Goal: Information Seeking & Learning: Learn about a topic

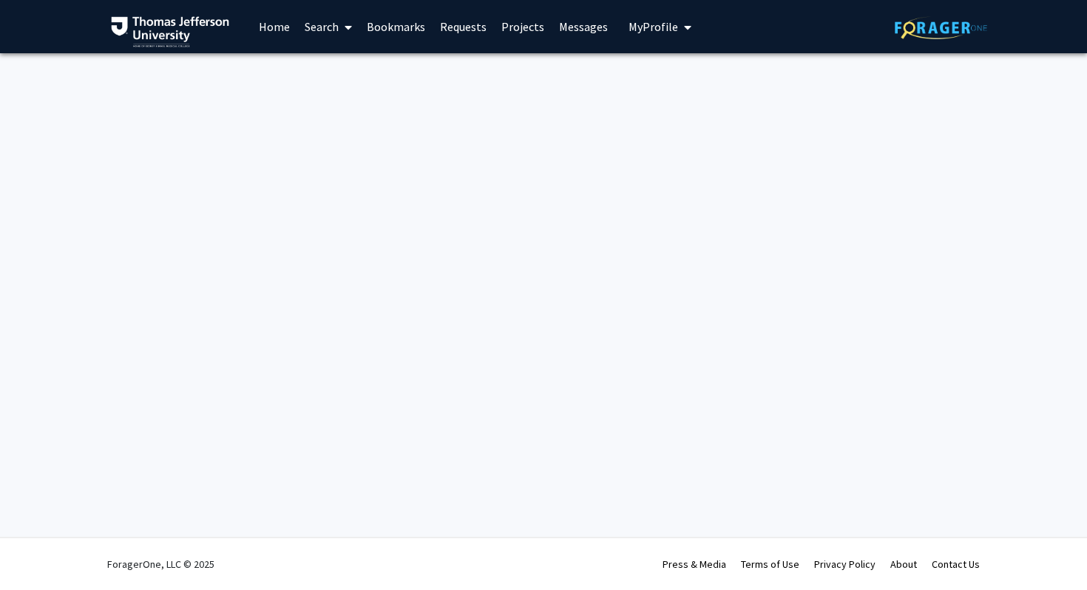
click at [266, 23] on link "Home" at bounding box center [274, 27] width 46 height 52
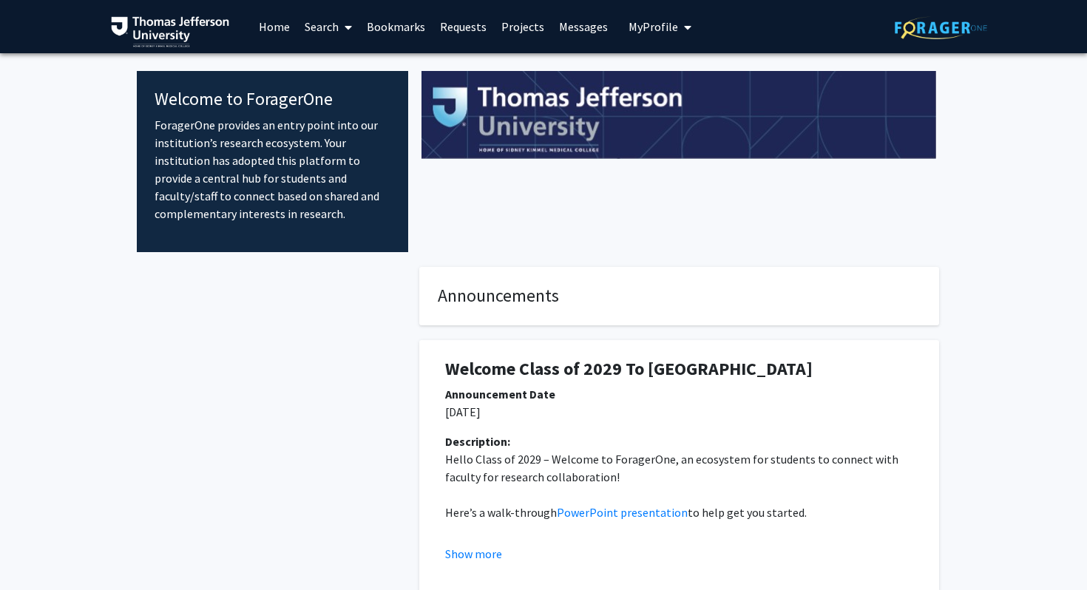
click at [319, 33] on link "Search" at bounding box center [328, 27] width 62 height 52
click at [342, 70] on span "Faculty/Staff" at bounding box center [351, 68] width 109 height 30
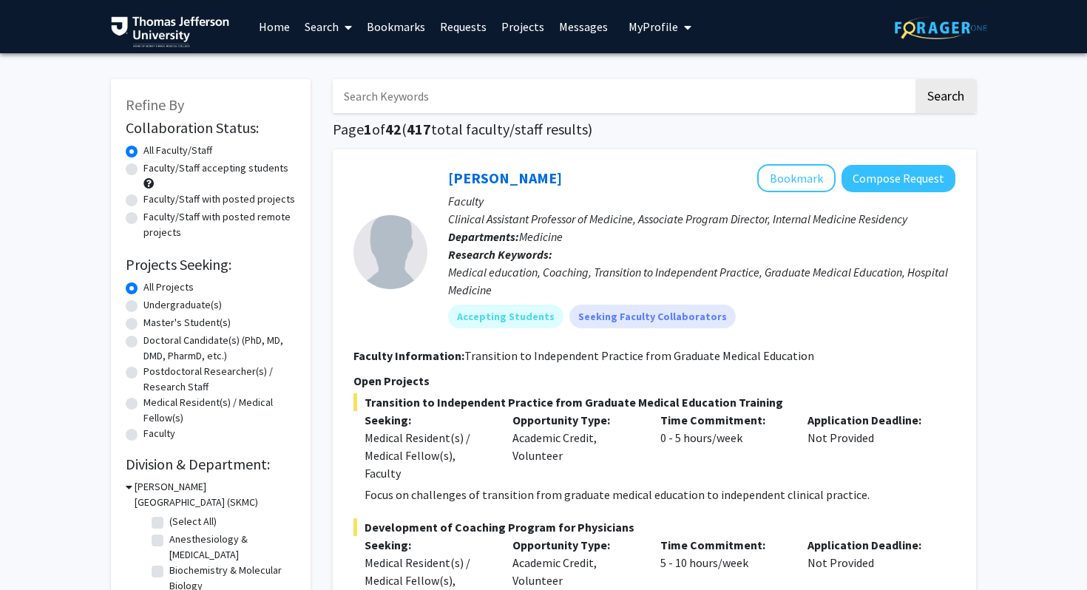
click at [373, 101] on input "Search Keywords" at bounding box center [623, 96] width 580 height 34
type input "[PERSON_NAME]"
click at [915, 79] on button "Search" at bounding box center [945, 96] width 61 height 34
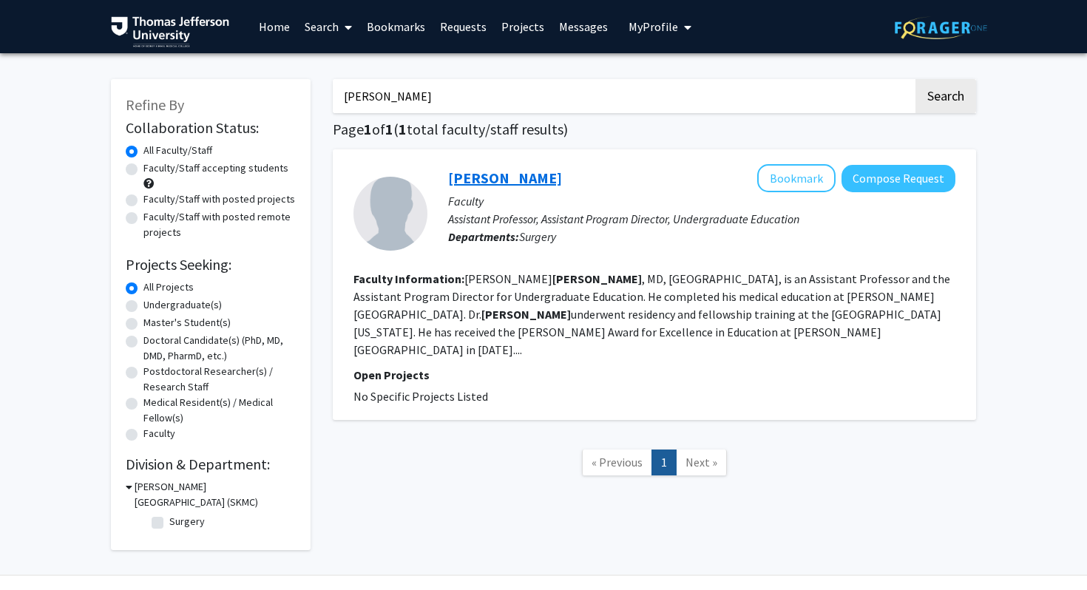
click at [485, 183] on link "[PERSON_NAME]" at bounding box center [505, 178] width 114 height 18
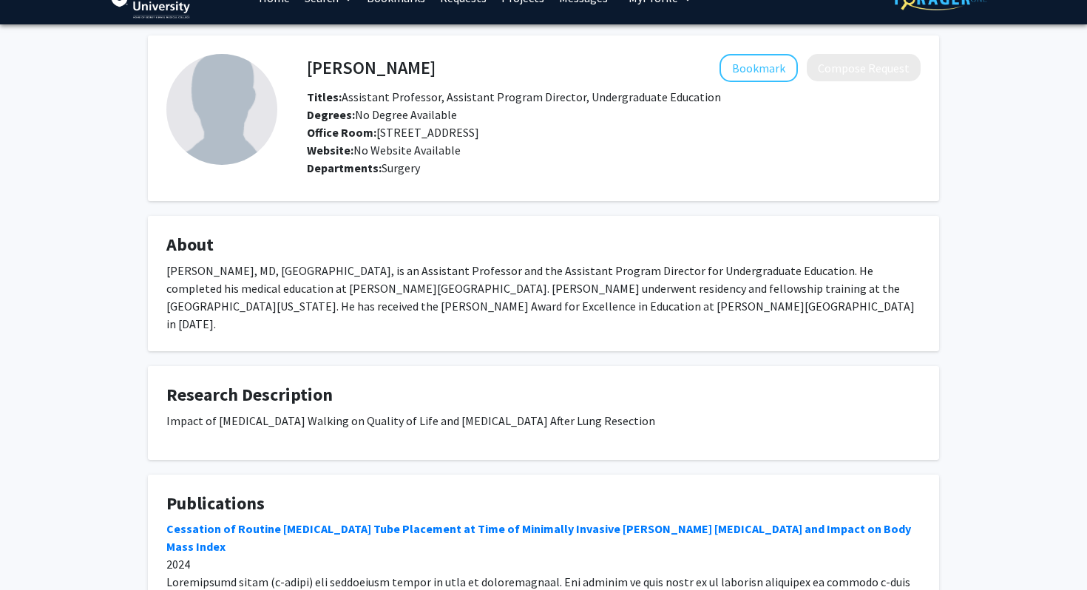
scroll to position [39, 0]
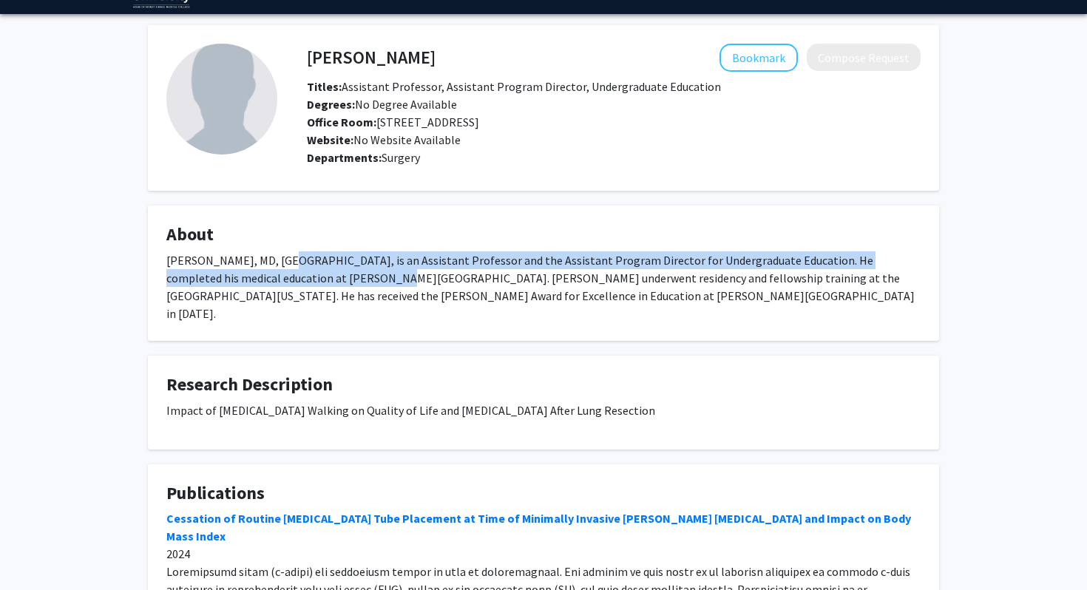
drag, startPoint x: 277, startPoint y: 265, endPoint x: 302, endPoint y: 285, distance: 32.6
click at [302, 286] on div "[PERSON_NAME], MD, [GEOGRAPHIC_DATA], is an Assistant Professor and the Assista…" at bounding box center [543, 286] width 754 height 71
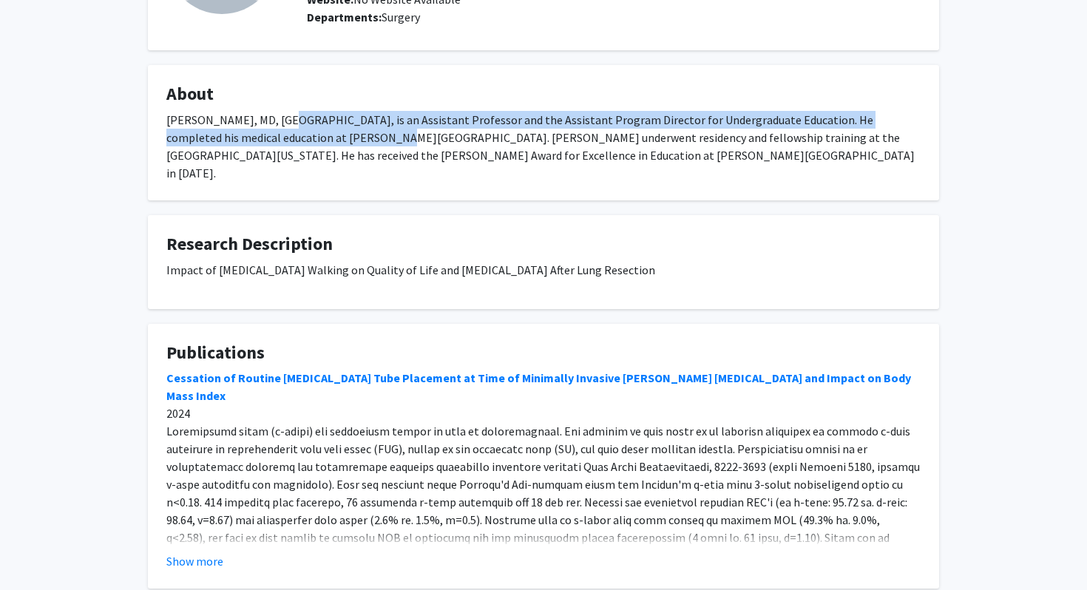
scroll to position [253, 0]
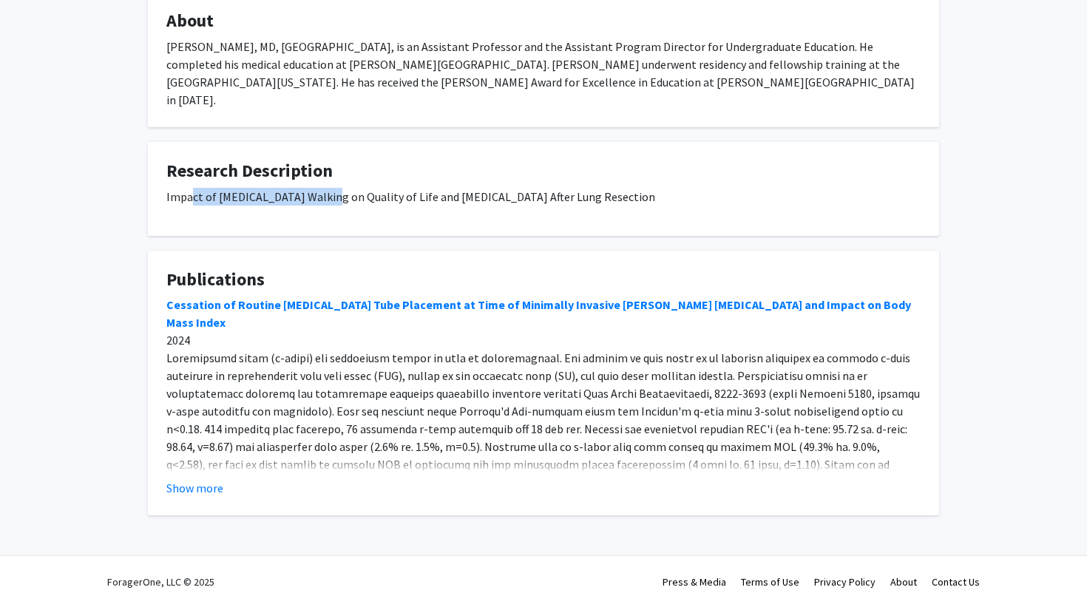
drag, startPoint x: 189, startPoint y: 179, endPoint x: 322, endPoint y: 181, distance: 133.1
click at [322, 188] on p "Impact of [MEDICAL_DATA] Walking on Quality of Life and [MEDICAL_DATA] After Lu…" at bounding box center [543, 197] width 754 height 18
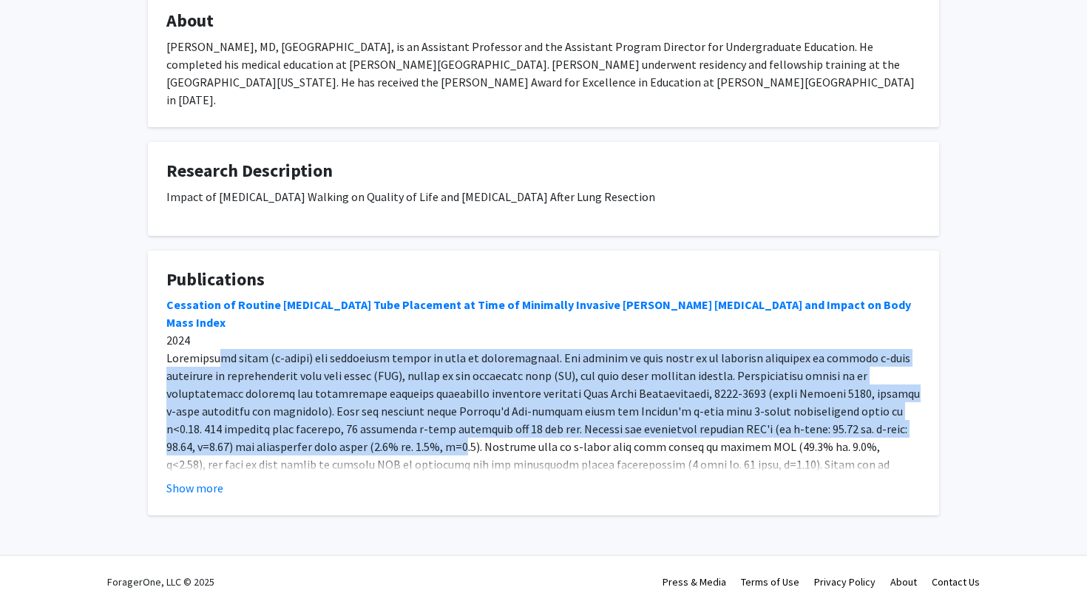
drag, startPoint x: 212, startPoint y: 320, endPoint x: 393, endPoint y: 409, distance: 201.7
click at [176, 479] on button "Show more" at bounding box center [194, 488] width 57 height 18
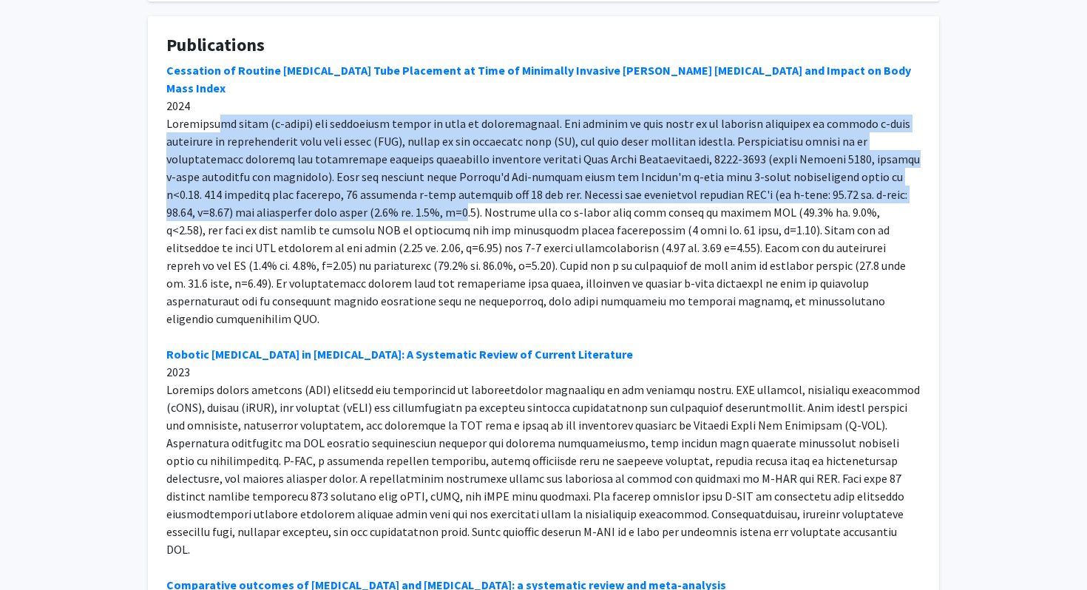
scroll to position [501, 0]
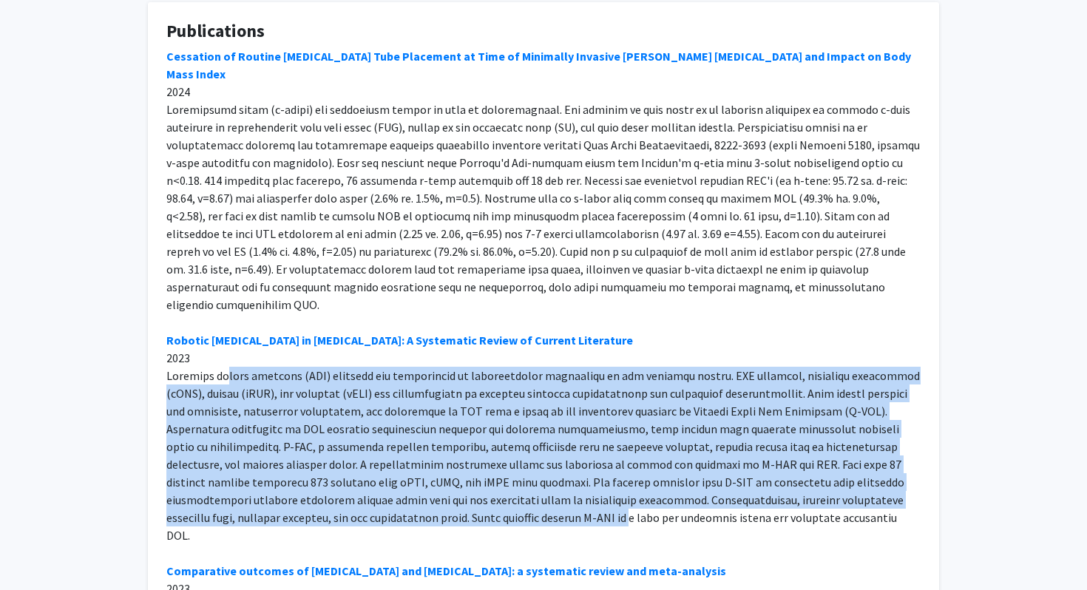
drag, startPoint x: 226, startPoint y: 317, endPoint x: 328, endPoint y: 467, distance: 180.9
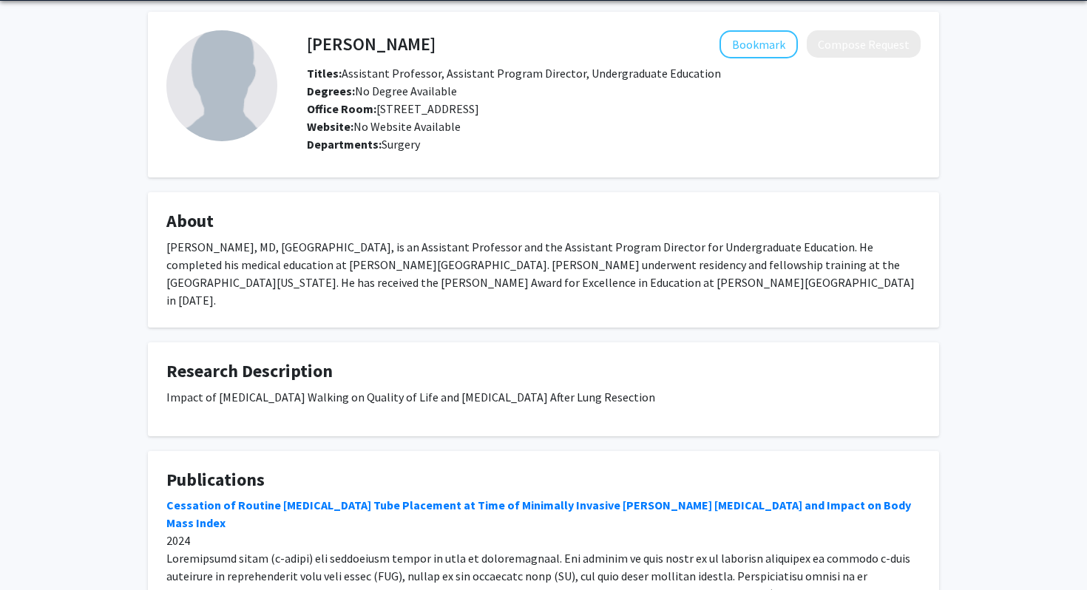
scroll to position [0, 0]
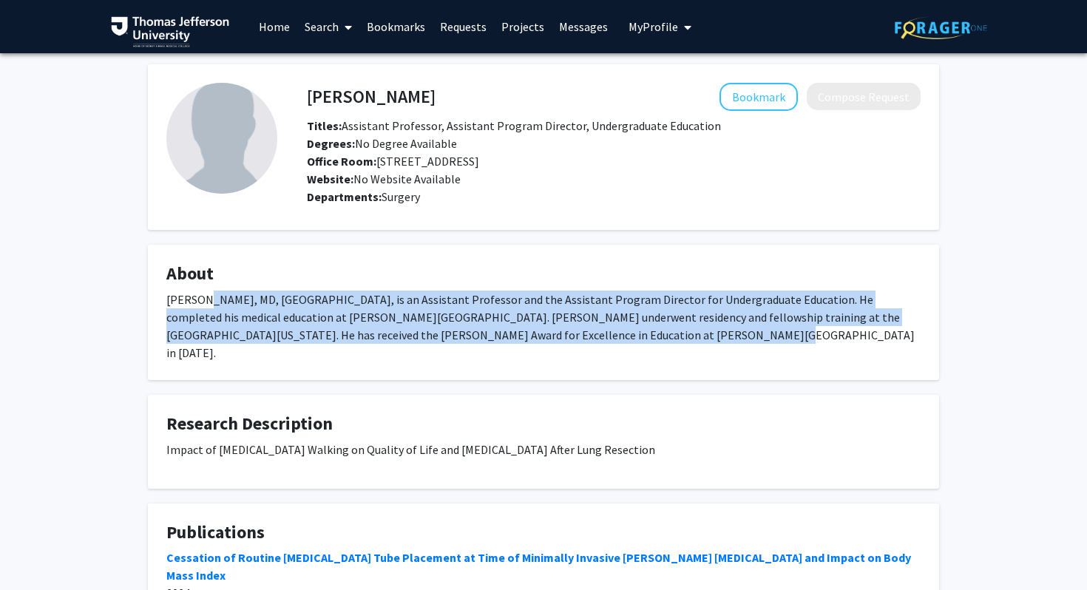
drag, startPoint x: 574, startPoint y: 331, endPoint x: 202, endPoint y: 301, distance: 373.2
click at [202, 301] on div "[PERSON_NAME], MD, [GEOGRAPHIC_DATA], is an Assistant Professor and the Assista…" at bounding box center [543, 326] width 754 height 71
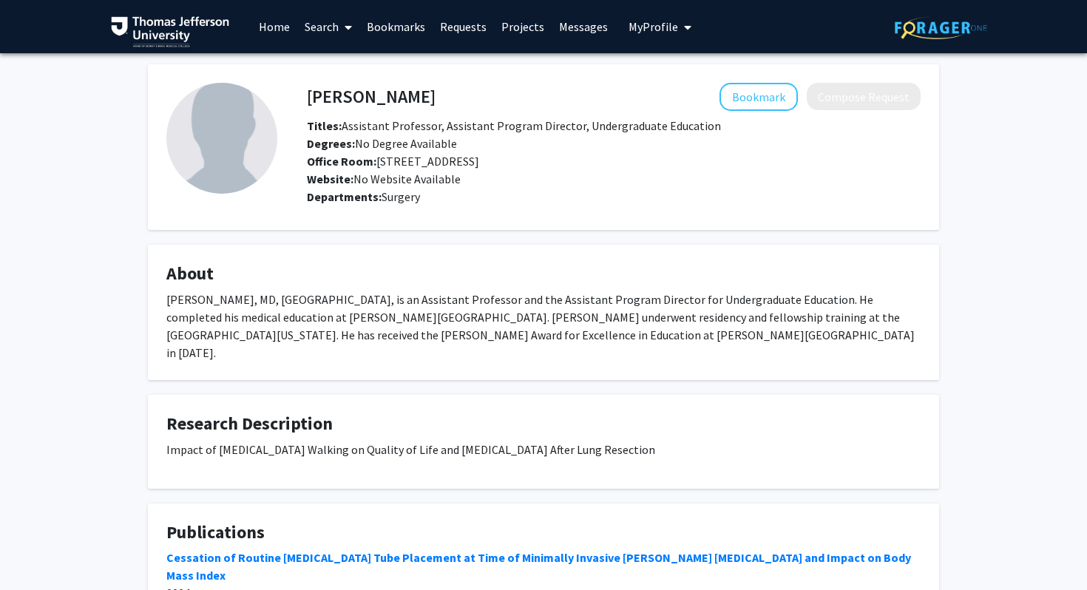
click at [336, 33] on link "Search" at bounding box center [328, 27] width 62 height 52
click at [345, 67] on span "Faculty/Staff" at bounding box center [351, 68] width 109 height 30
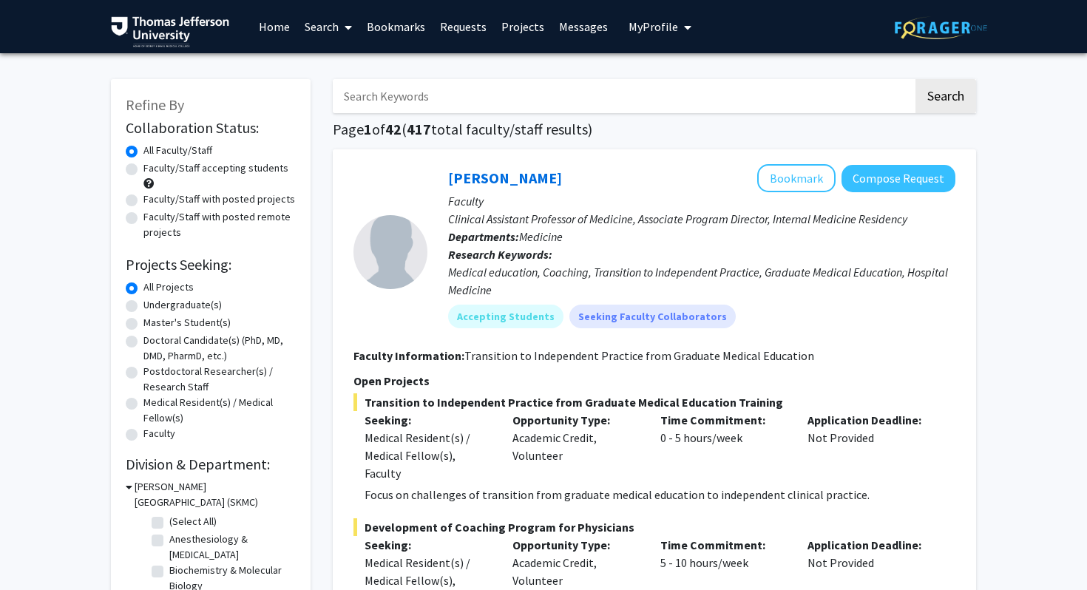
click at [405, 98] on input "Search Keywords" at bounding box center [623, 96] width 580 height 34
type input "[PERSON_NAME]"
click at [915, 79] on button "Search" at bounding box center [945, 96] width 61 height 34
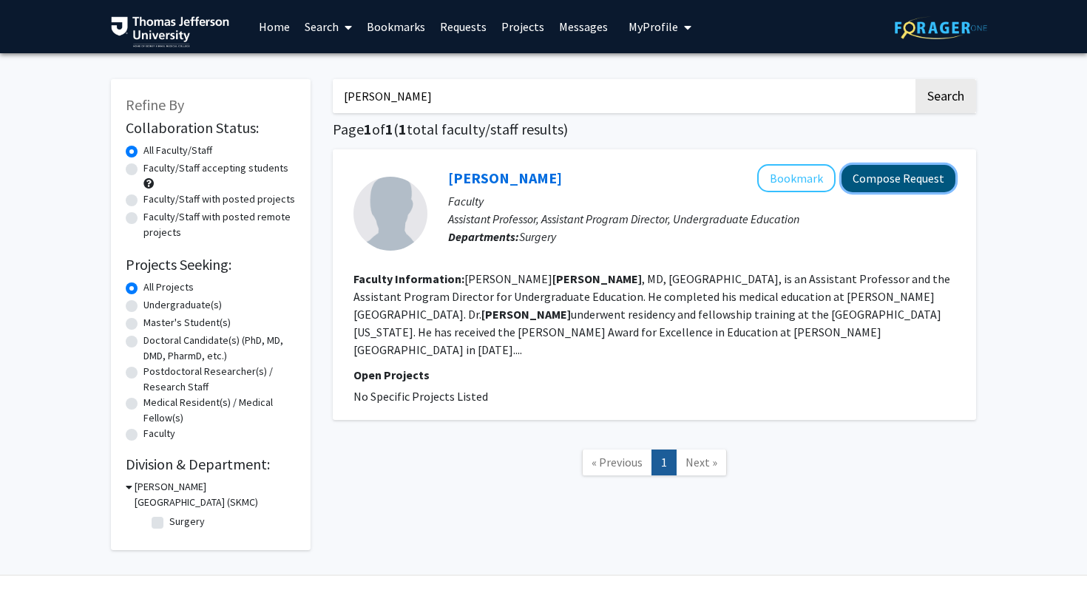
click at [912, 181] on button "Compose Request" at bounding box center [898, 178] width 114 height 27
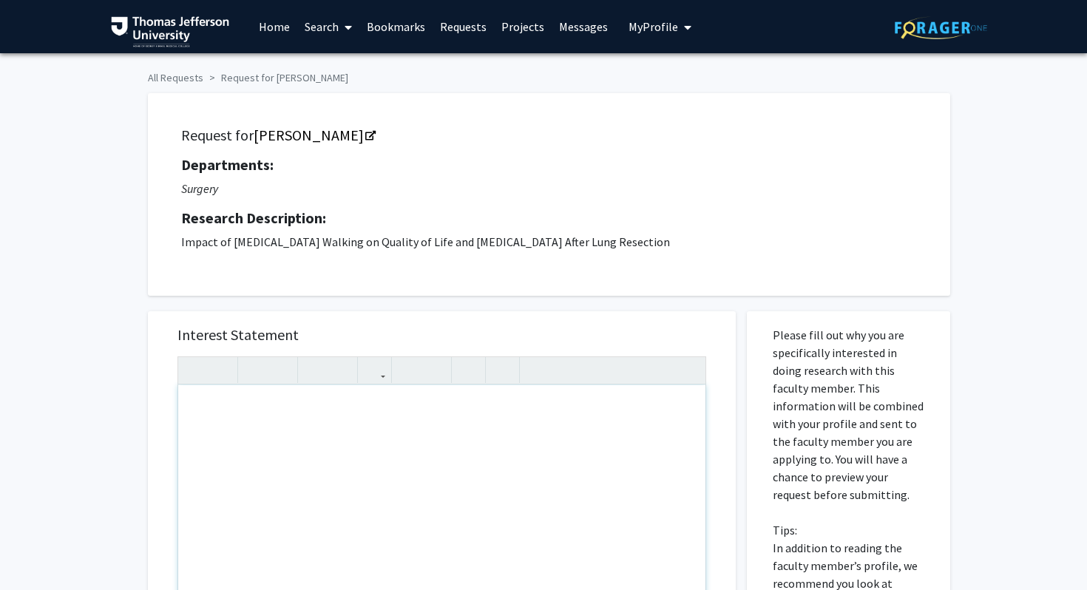
click at [270, 442] on div "Note to users with screen readers: Please press Alt+0 or Option+0 to deactivate…" at bounding box center [441, 554] width 527 height 339
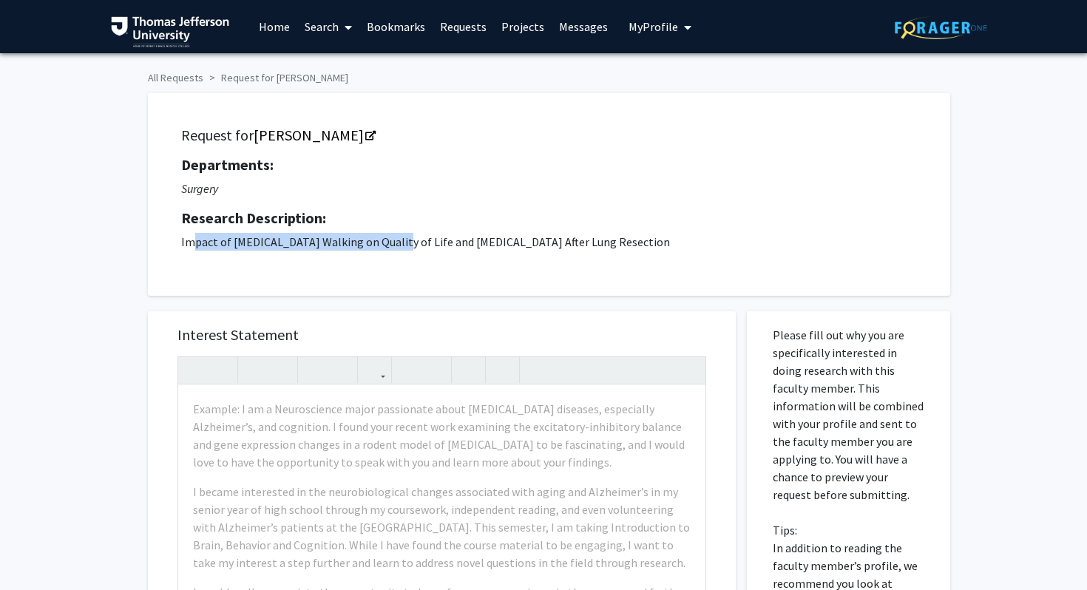
drag, startPoint x: 195, startPoint y: 243, endPoint x: 390, endPoint y: 243, distance: 195.2
click at [390, 243] on p "Impact of [MEDICAL_DATA] Walking on Quality of Life and [MEDICAL_DATA] After Lu…" at bounding box center [549, 242] width 736 height 18
click at [646, 248] on p "Impact of [MEDICAL_DATA] Walking on Quality of Life and [MEDICAL_DATA] After Lu…" at bounding box center [549, 242] width 736 height 18
click at [631, 26] on span "My Profile" at bounding box center [654, 26] width 50 height 15
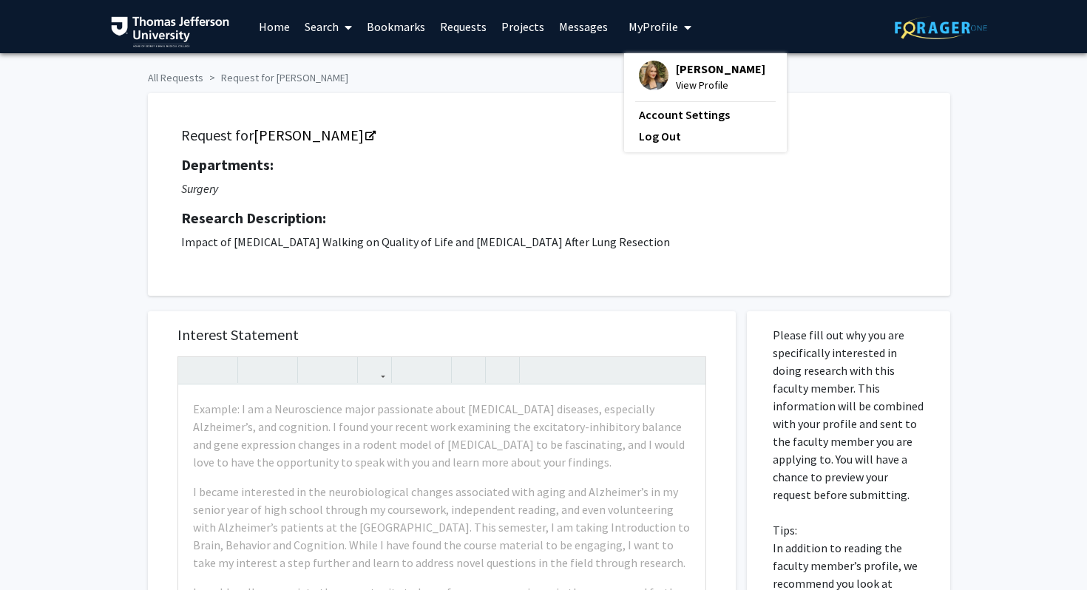
click at [695, 80] on span "View Profile" at bounding box center [720, 85] width 89 height 16
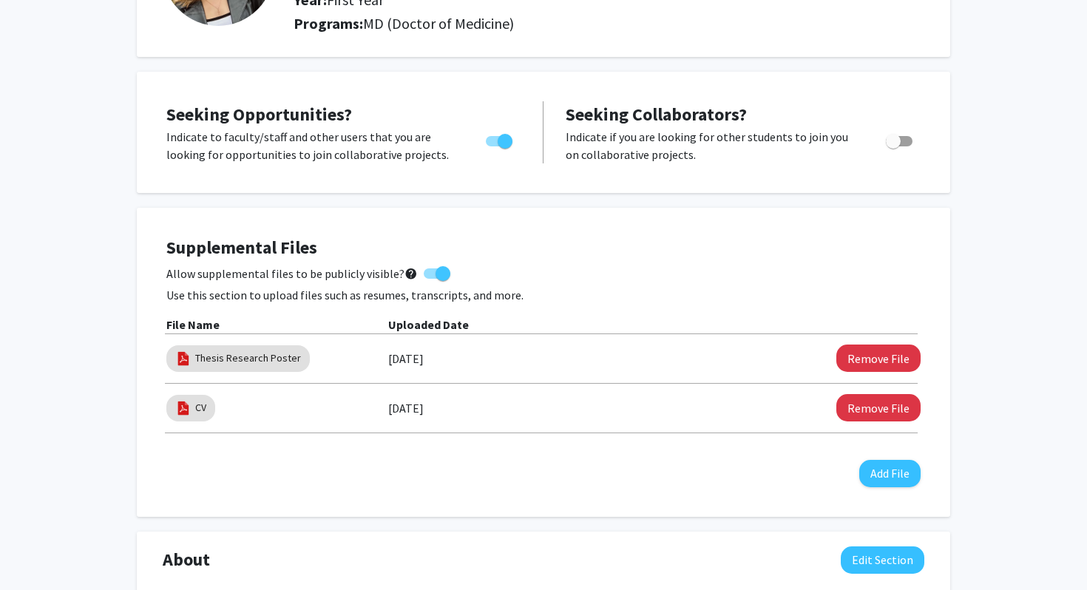
scroll to position [218, 0]
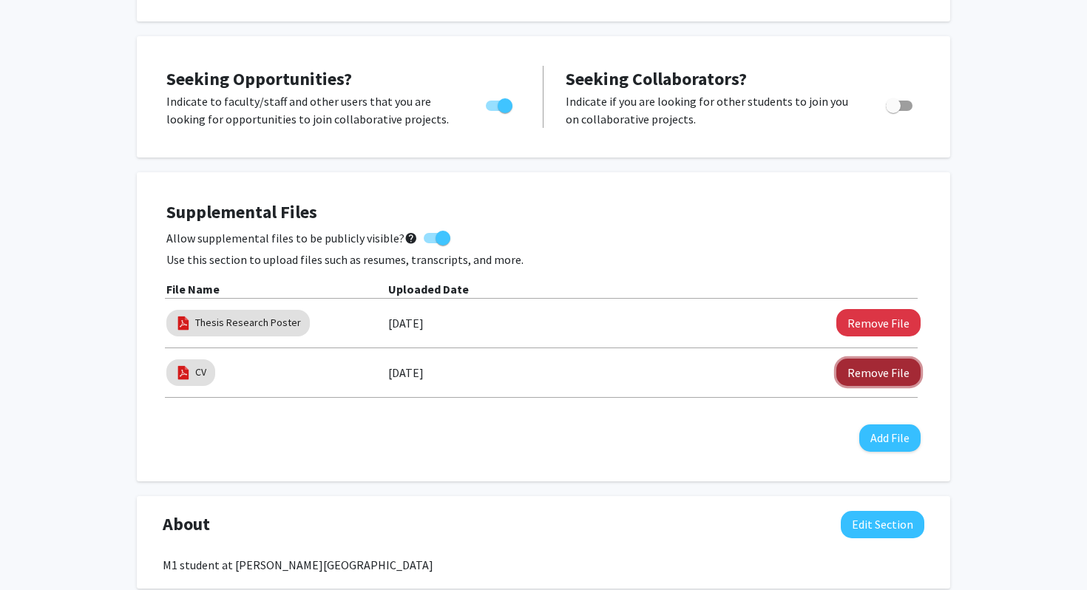
click at [884, 380] on button "Remove File" at bounding box center [878, 372] width 84 height 27
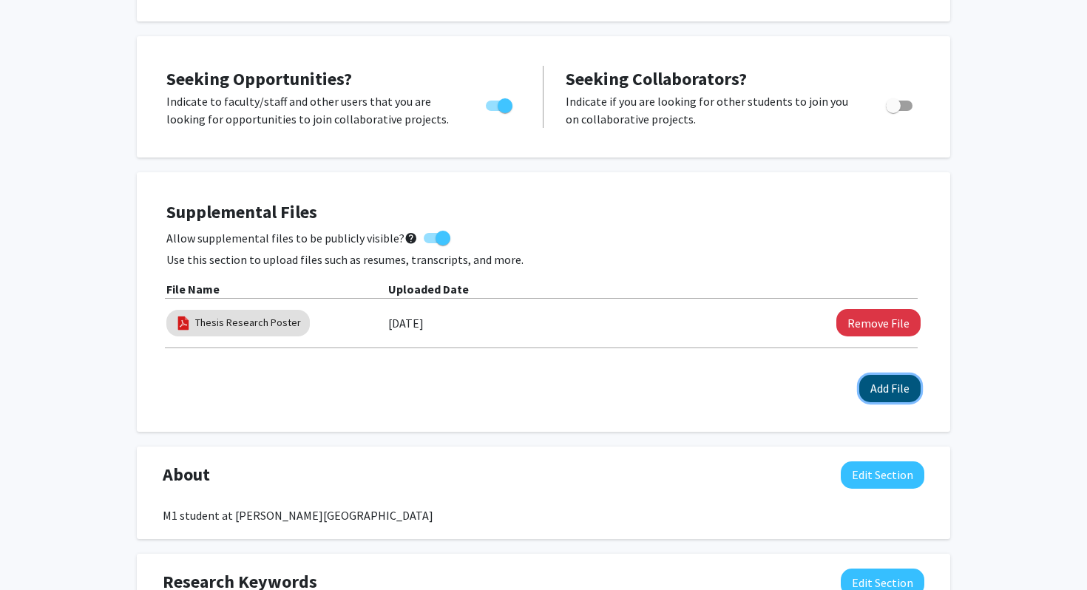
click at [883, 394] on button "Add File" at bounding box center [889, 388] width 61 height 27
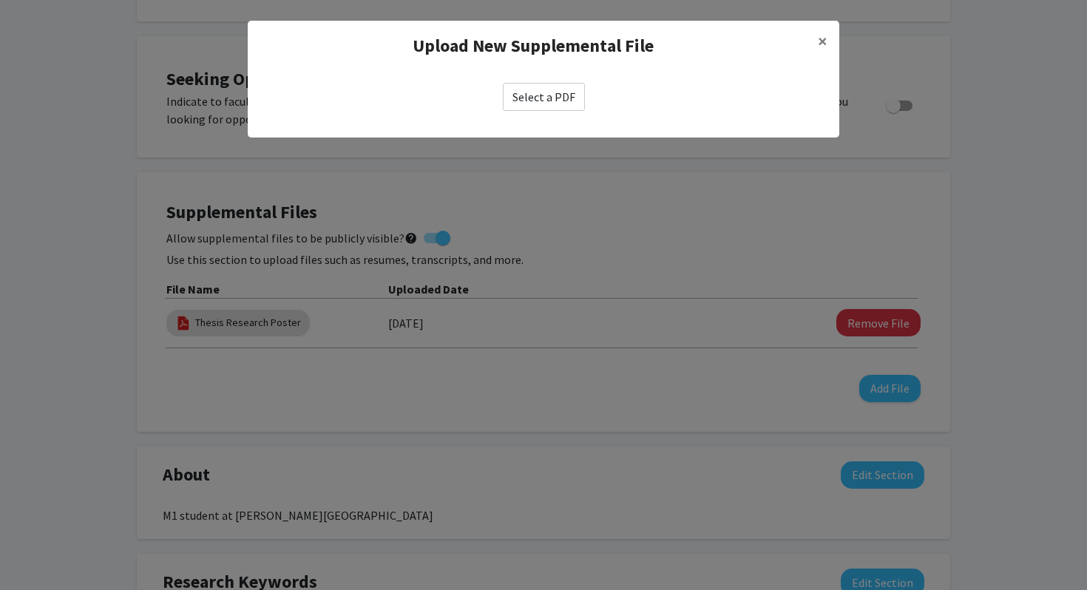
click at [990, 339] on modal-container "Upload New Supplemental File × Select a PDF" at bounding box center [543, 295] width 1087 height 590
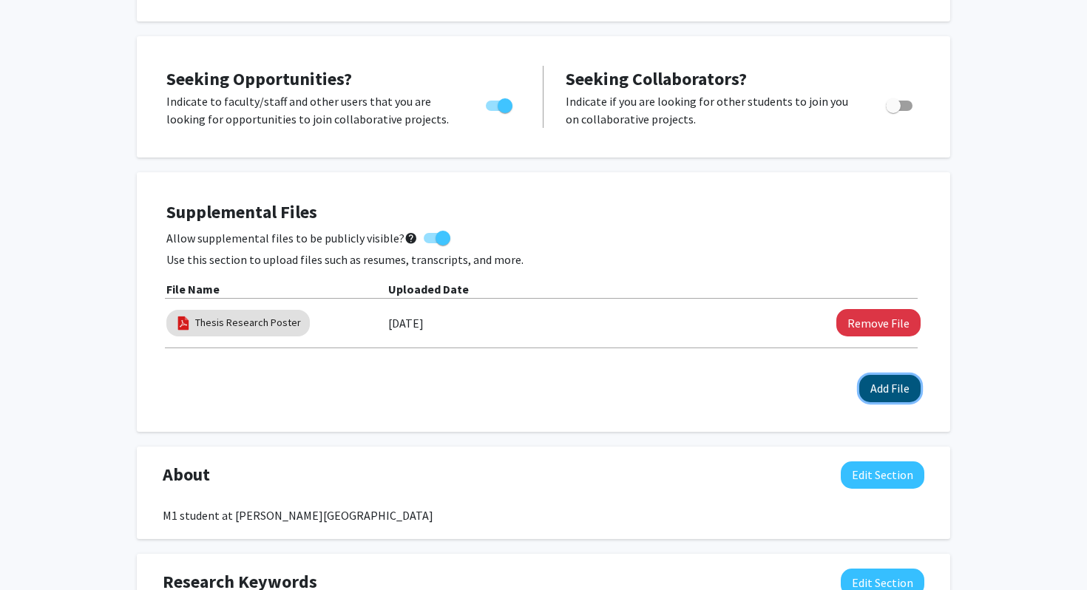
click at [890, 383] on button "Add File" at bounding box center [889, 388] width 61 height 27
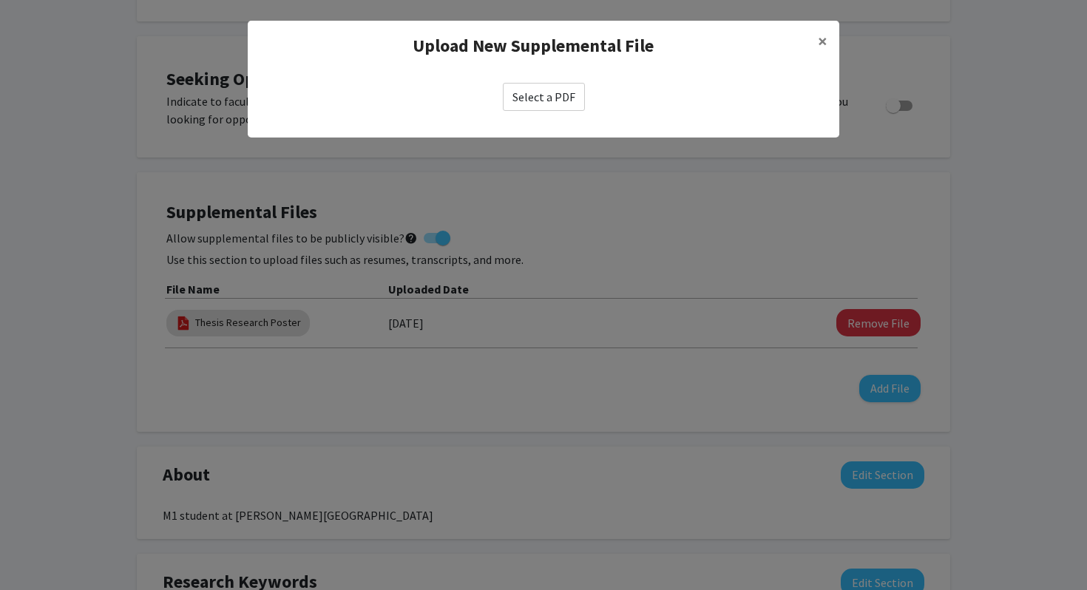
click at [546, 96] on label "Select a PDF" at bounding box center [544, 97] width 82 height 28
click at [0, 0] on input "Select a PDF" at bounding box center [0, 0] width 0 height 0
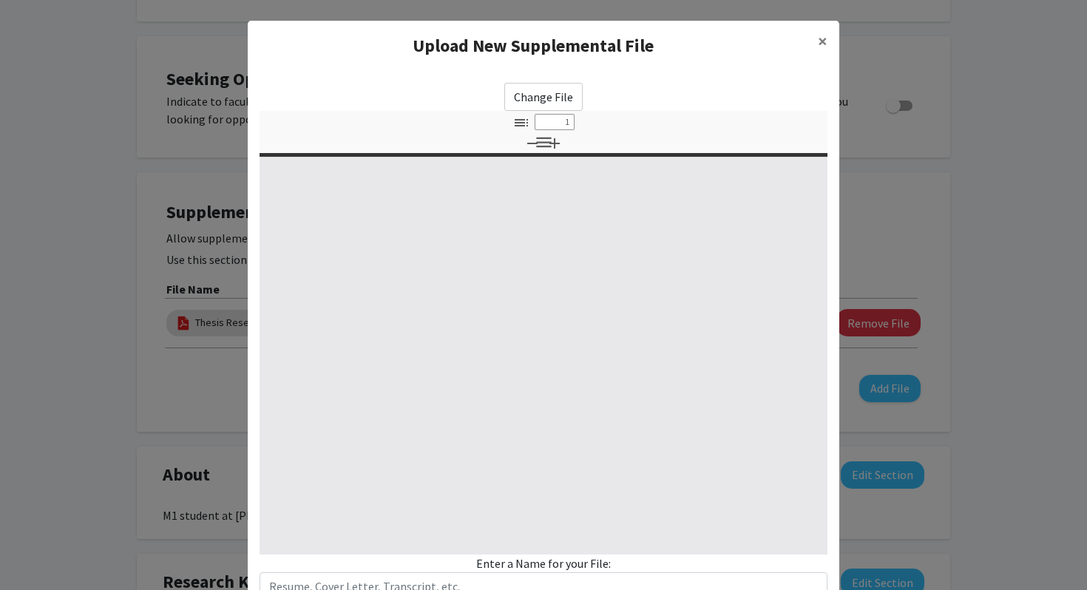
select select "custom"
type input "0"
select select "custom"
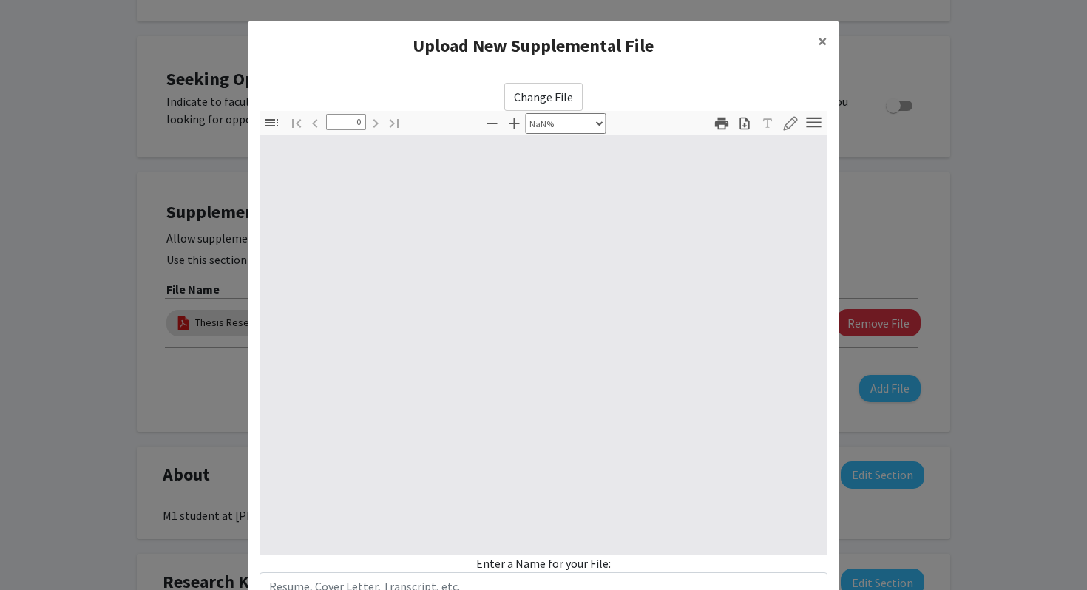
type input "1"
select select "auto"
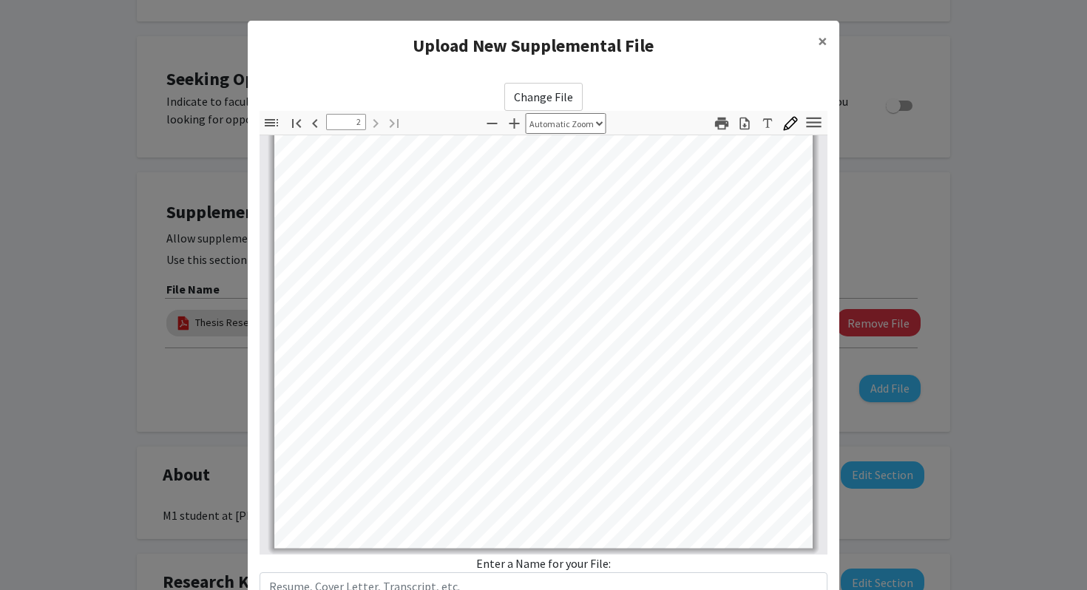
scroll to position [192, 0]
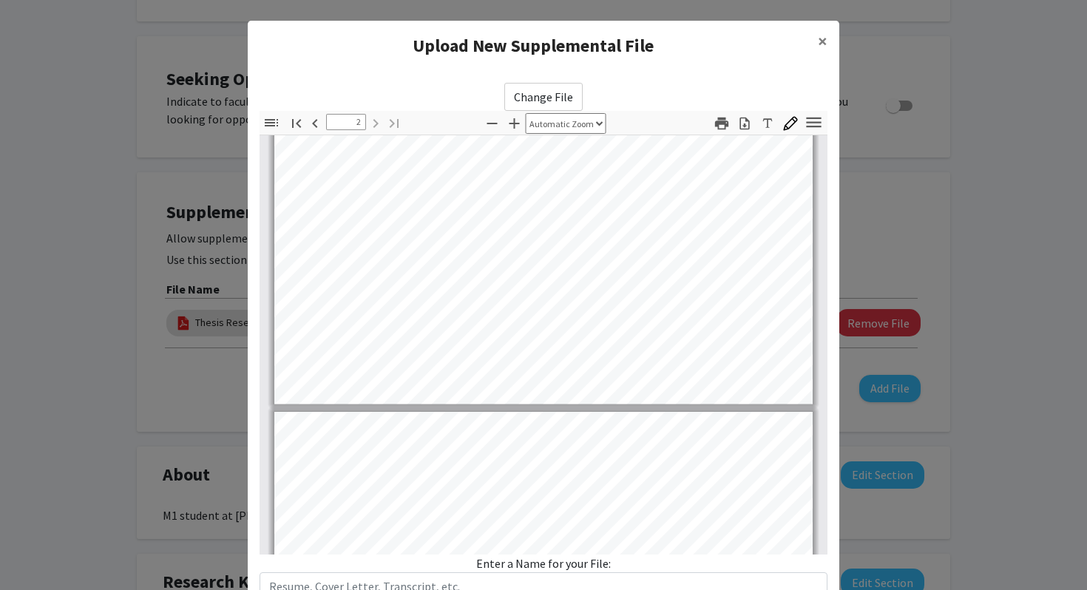
type input "1"
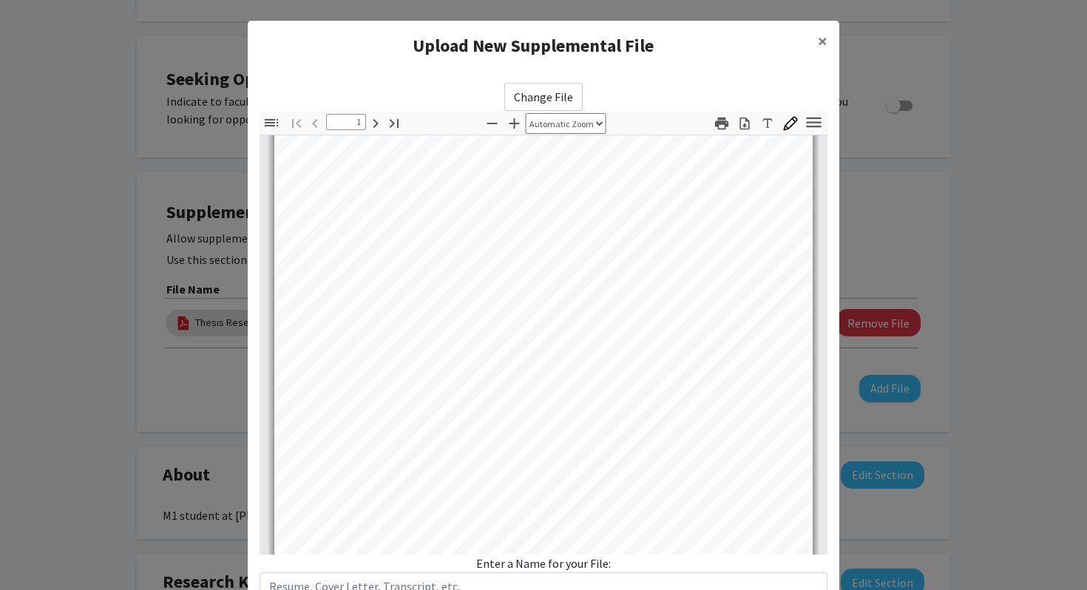
scroll to position [0, 0]
click at [824, 38] on span "×" at bounding box center [823, 41] width 10 height 23
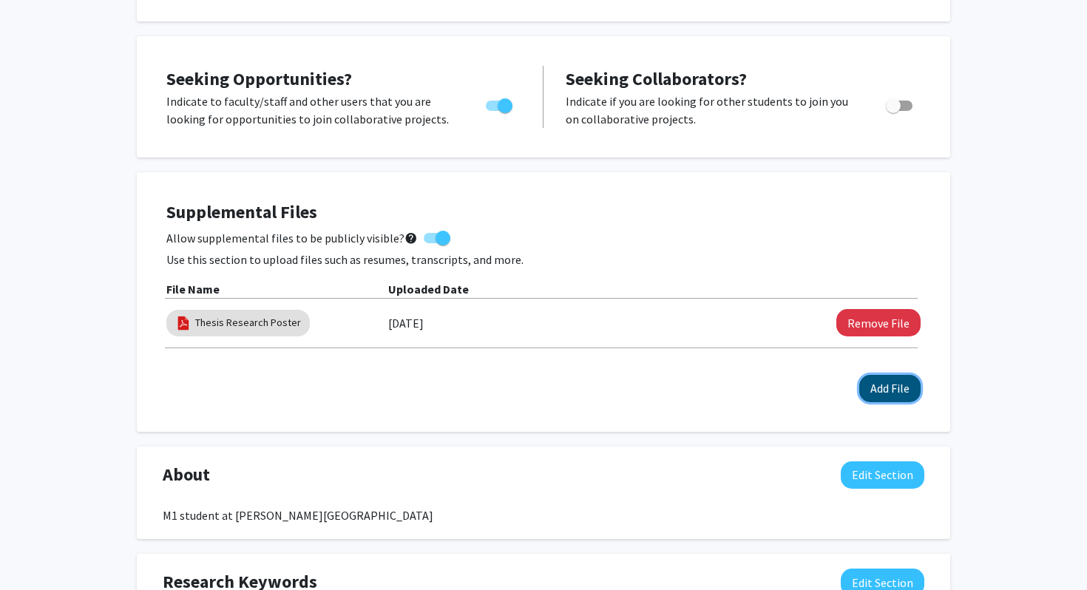
click at [898, 394] on button "Add File" at bounding box center [889, 388] width 61 height 27
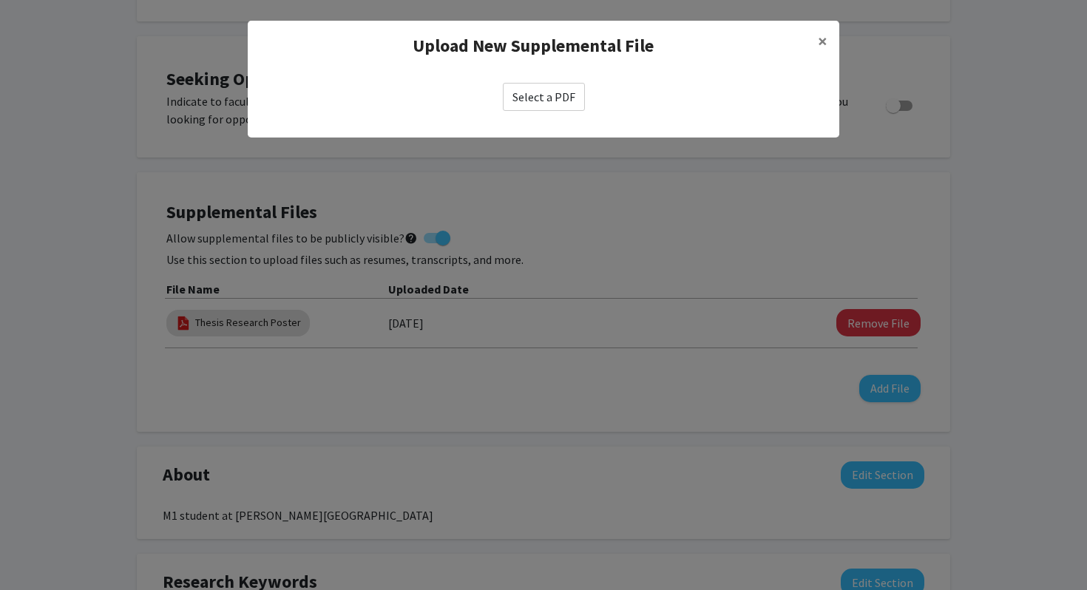
click at [532, 113] on div "Select a PDF" at bounding box center [544, 97] width 592 height 52
click at [532, 103] on label "Select a PDF" at bounding box center [544, 97] width 82 height 28
click at [0, 0] on input "Select a PDF" at bounding box center [0, 0] width 0 height 0
select select "custom"
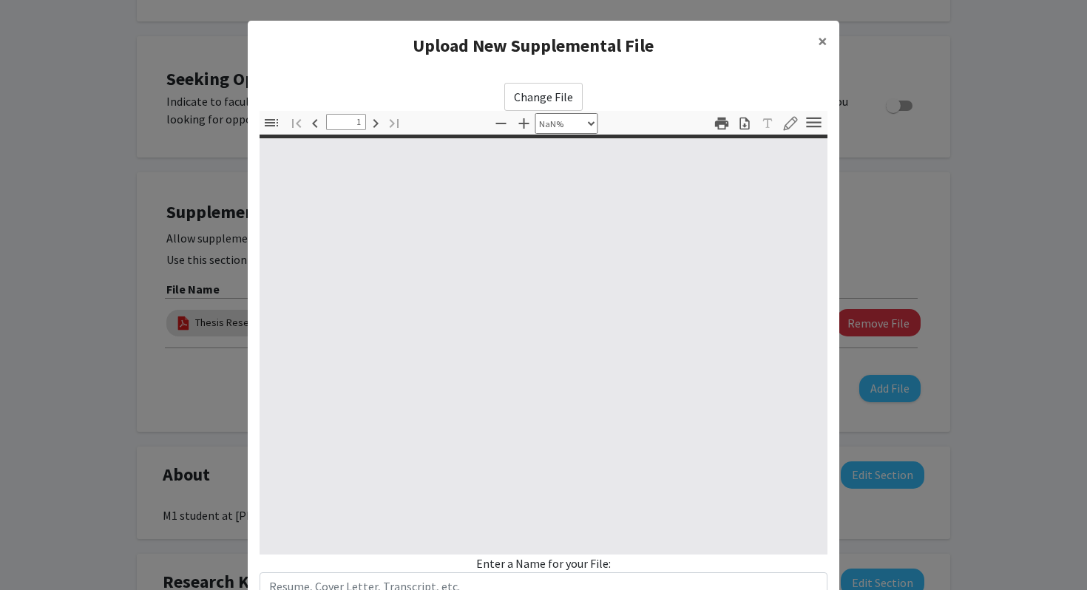
type input "0"
select select "custom"
type input "1"
select select "auto"
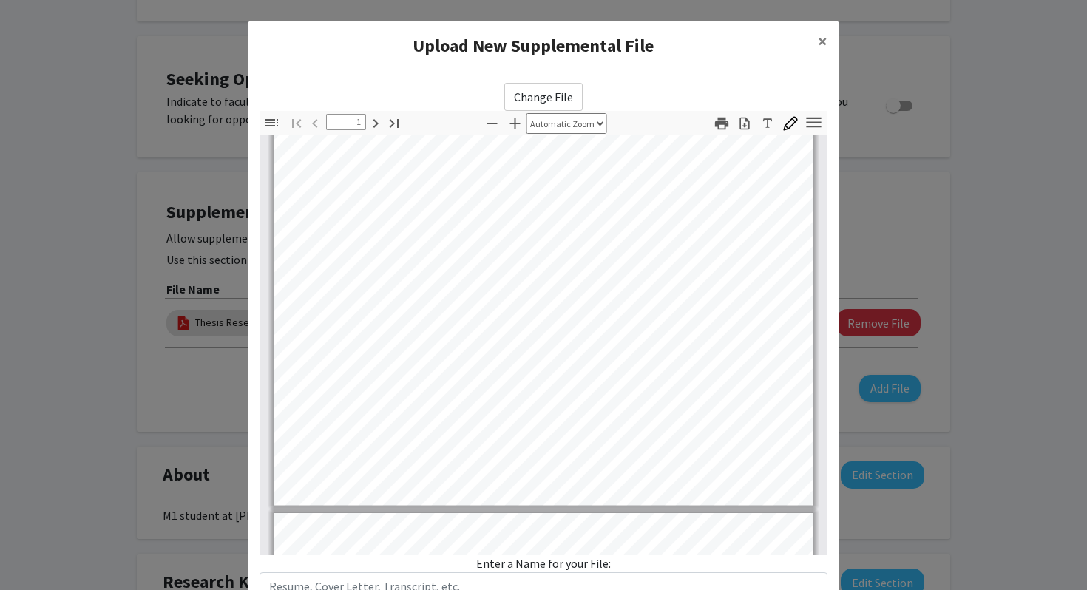
type input "2"
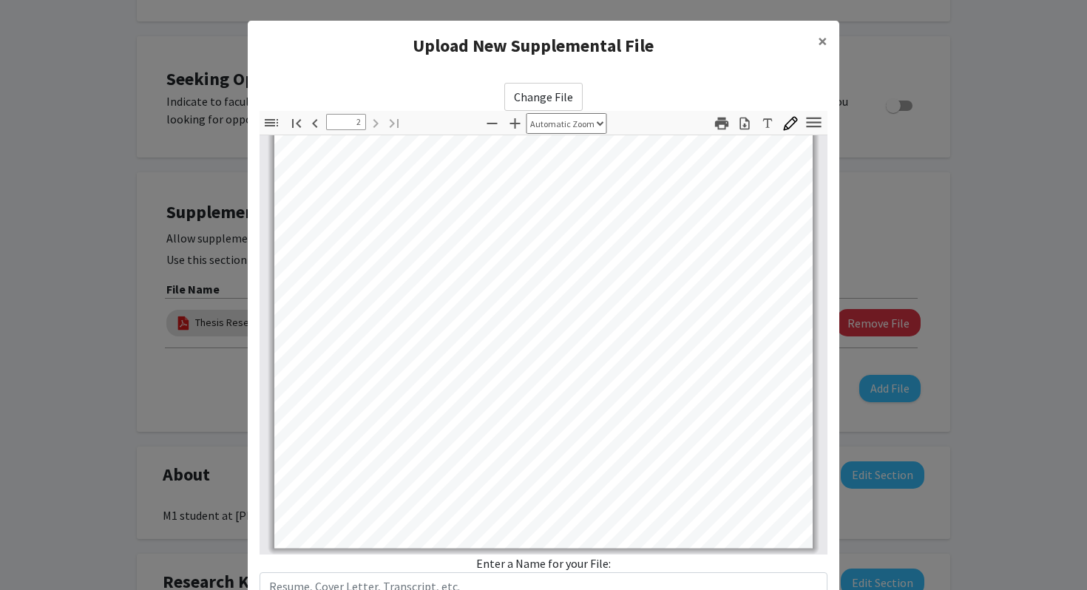
scroll to position [110, 0]
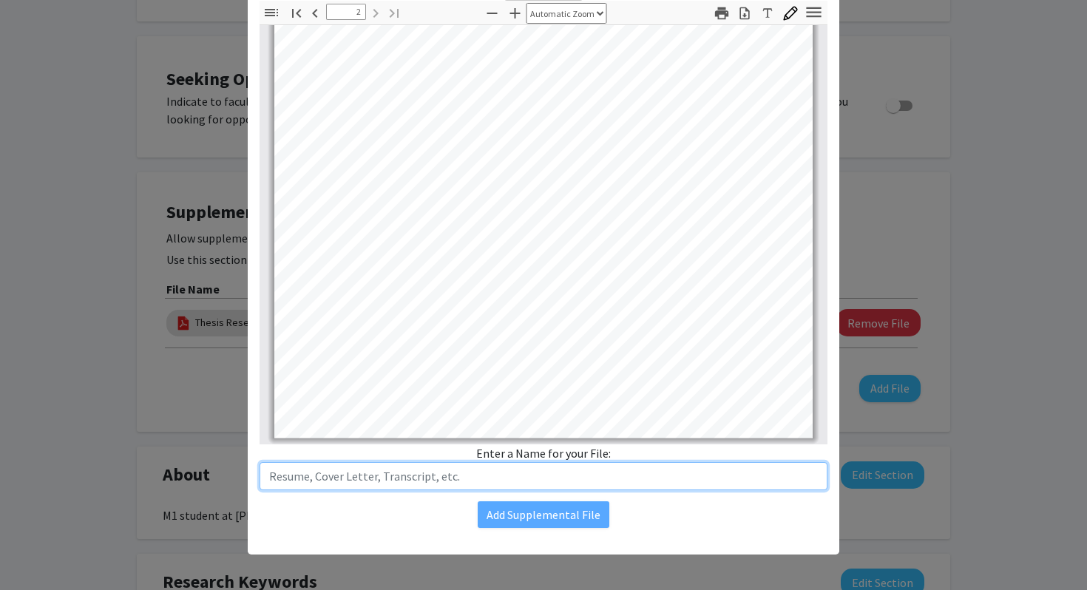
click at [528, 479] on input "text" at bounding box center [544, 476] width 568 height 28
type input "CV"
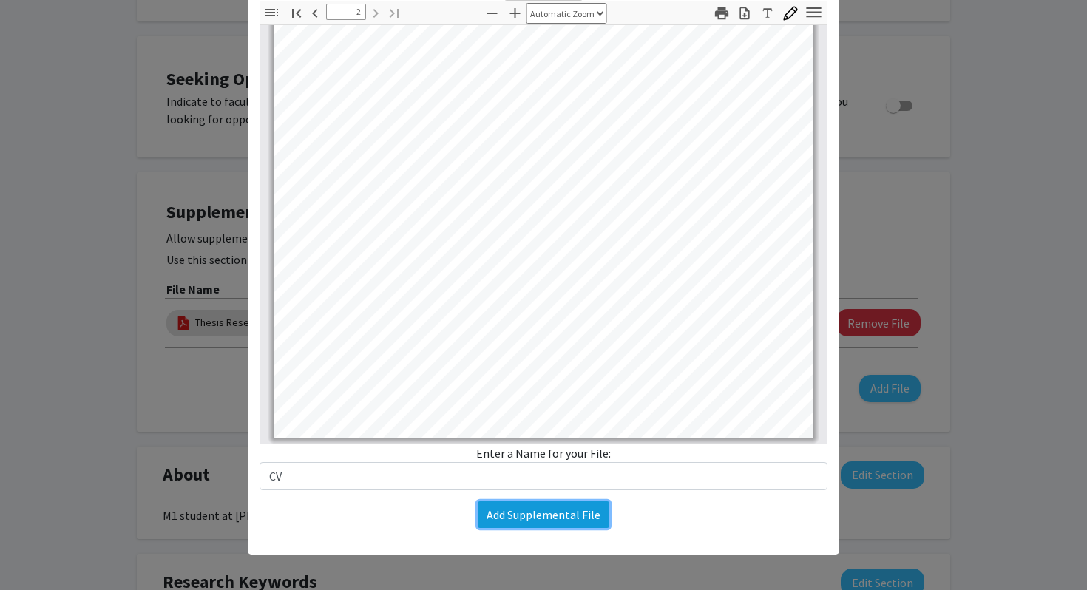
click at [519, 515] on button "Add Supplemental File" at bounding box center [544, 514] width 132 height 27
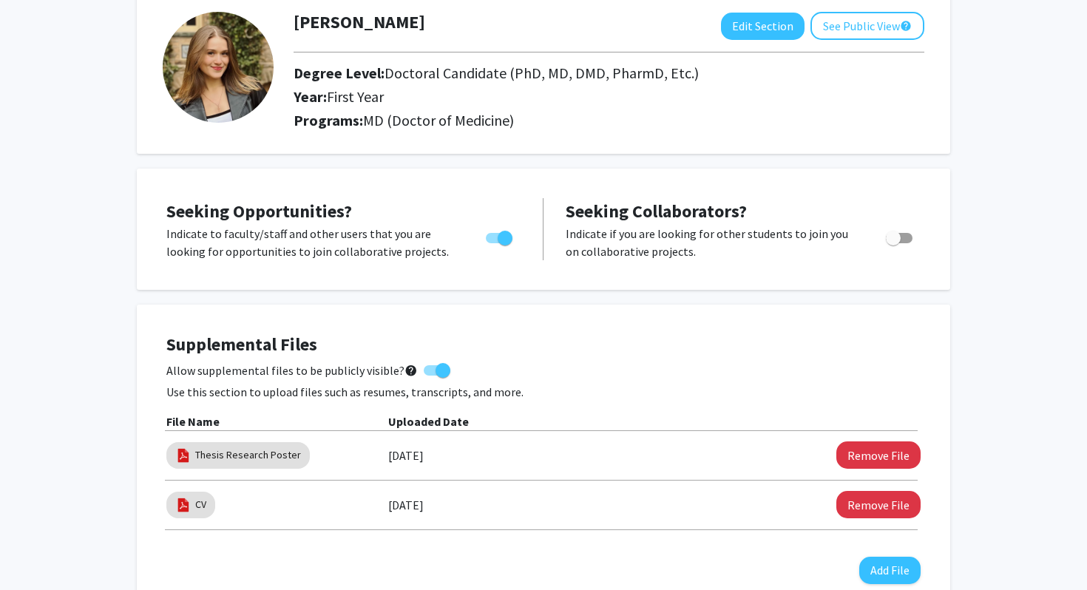
scroll to position [0, 0]
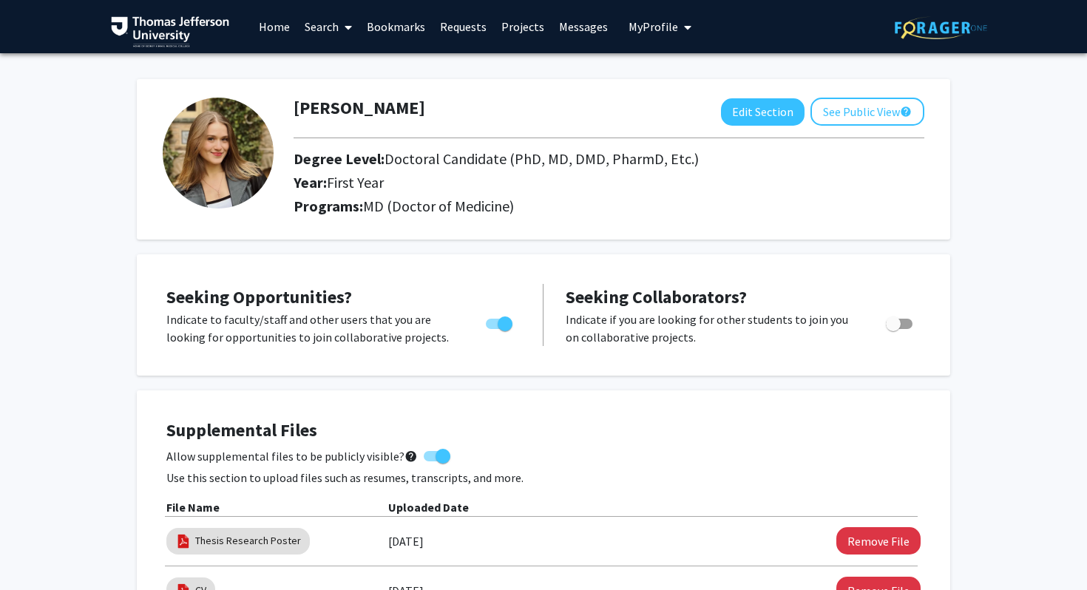
click at [267, 26] on link "Home" at bounding box center [274, 27] width 46 height 52
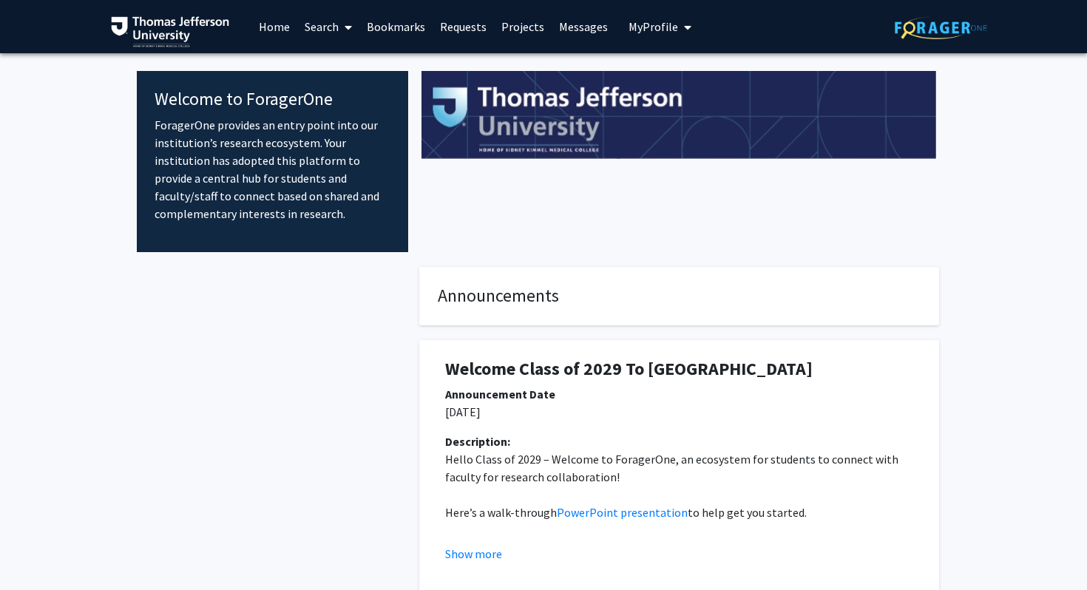
click at [328, 27] on link "Search" at bounding box center [328, 27] width 62 height 52
click at [349, 61] on span "Faculty/Staff" at bounding box center [351, 68] width 109 height 30
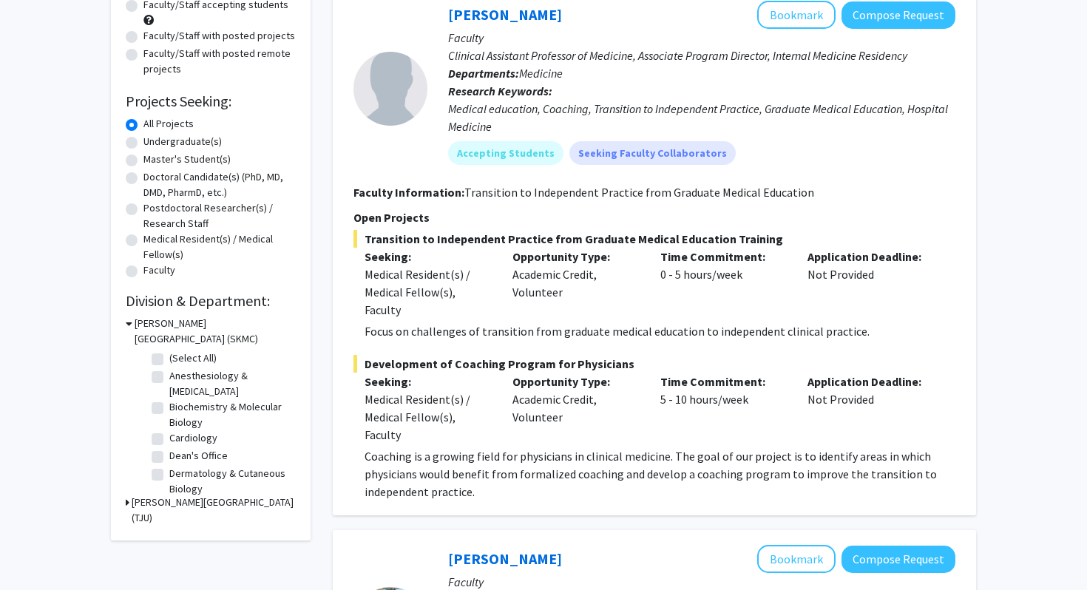
scroll to position [192, 0]
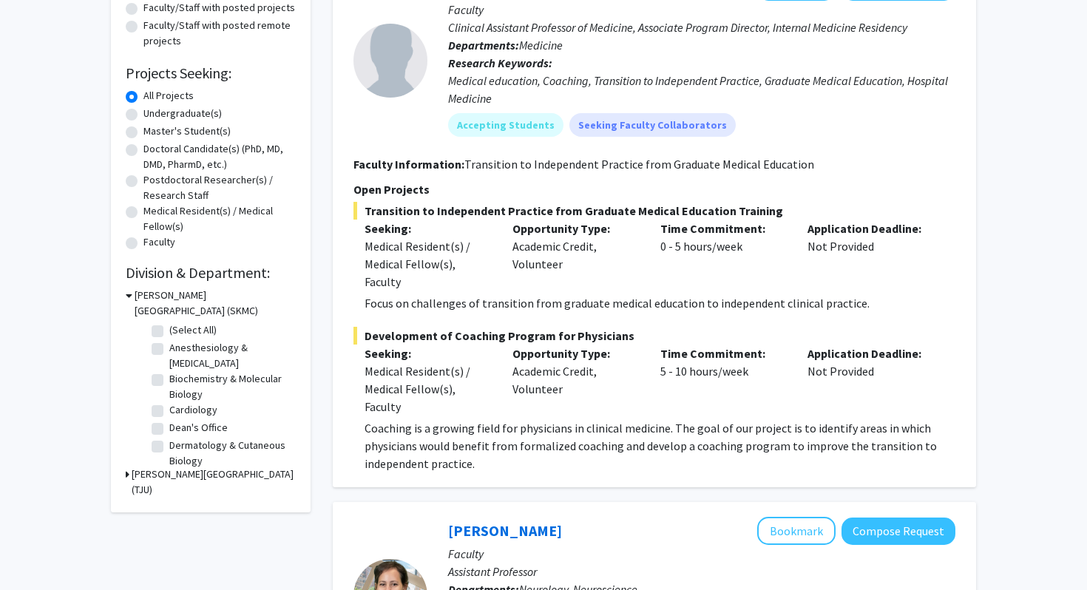
click at [155, 477] on h3 "[PERSON_NAME][GEOGRAPHIC_DATA] (TJU)" at bounding box center [214, 482] width 164 height 31
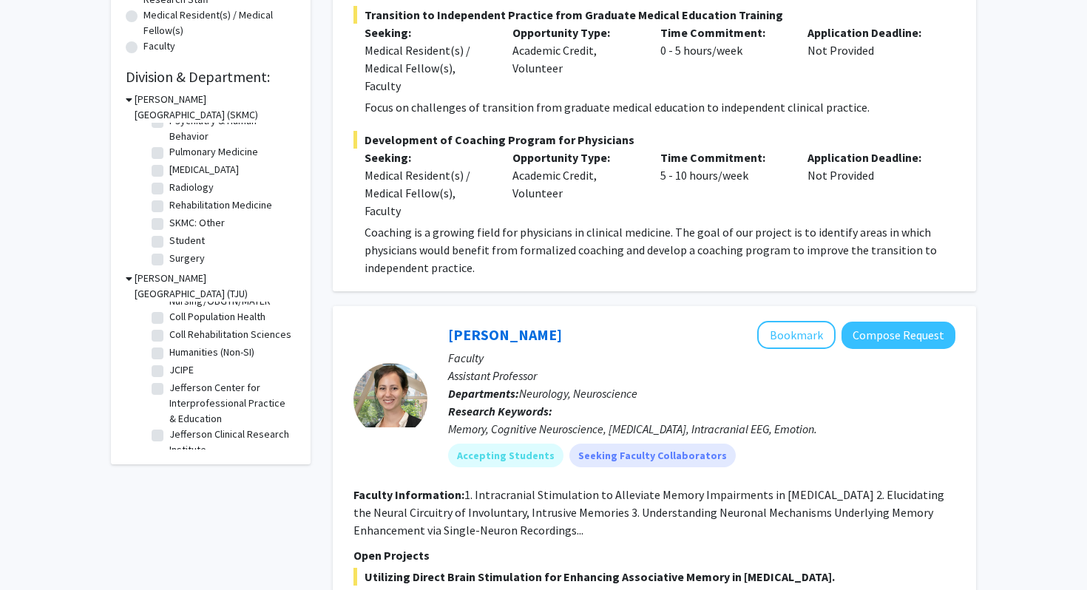
scroll to position [665, 0]
click at [199, 240] on label "Surgery" at bounding box center [186, 239] width 35 height 16
click at [179, 240] on input "Surgery" at bounding box center [174, 236] width 10 height 10
checkbox input "true"
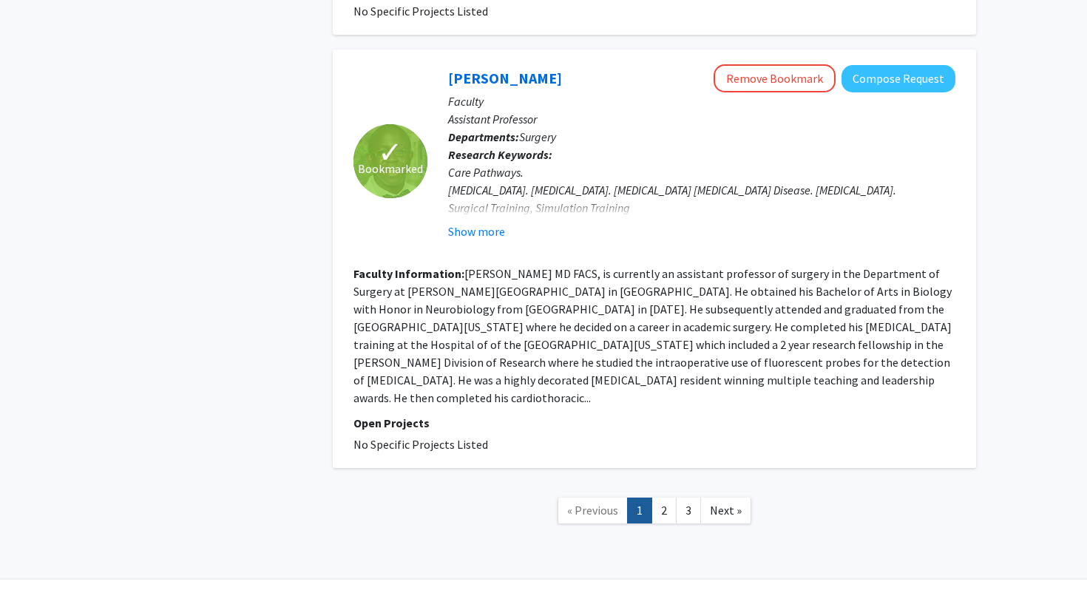
scroll to position [2559, 0]
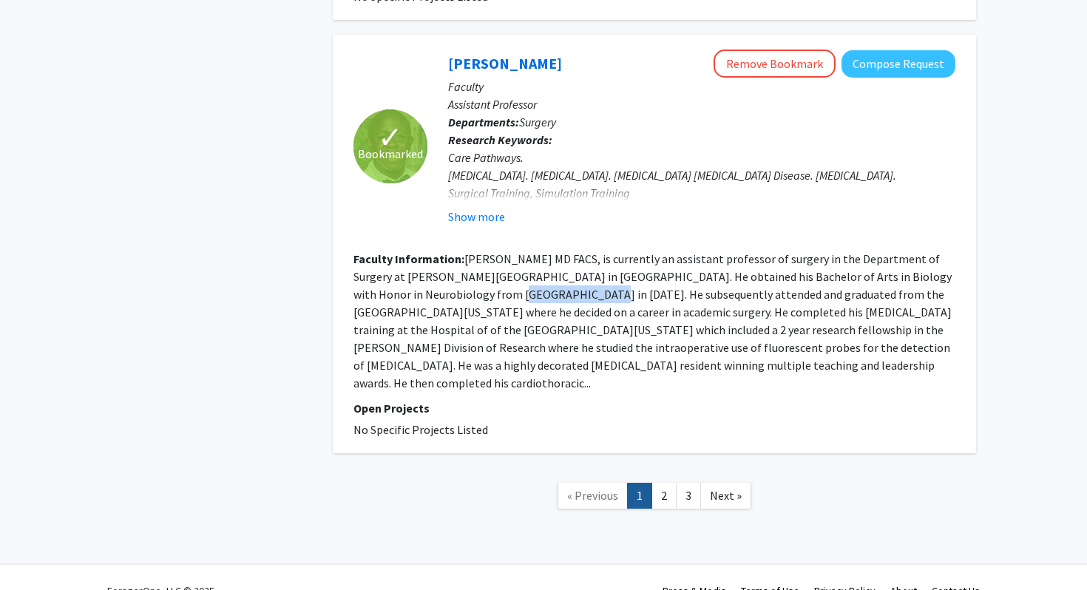
drag, startPoint x: 458, startPoint y: 314, endPoint x: 531, endPoint y: 314, distance: 73.2
click at [531, 314] on fg-read-more "[PERSON_NAME] MD FACS, is currently an assistant professor of surgery in the De…" at bounding box center [652, 320] width 598 height 139
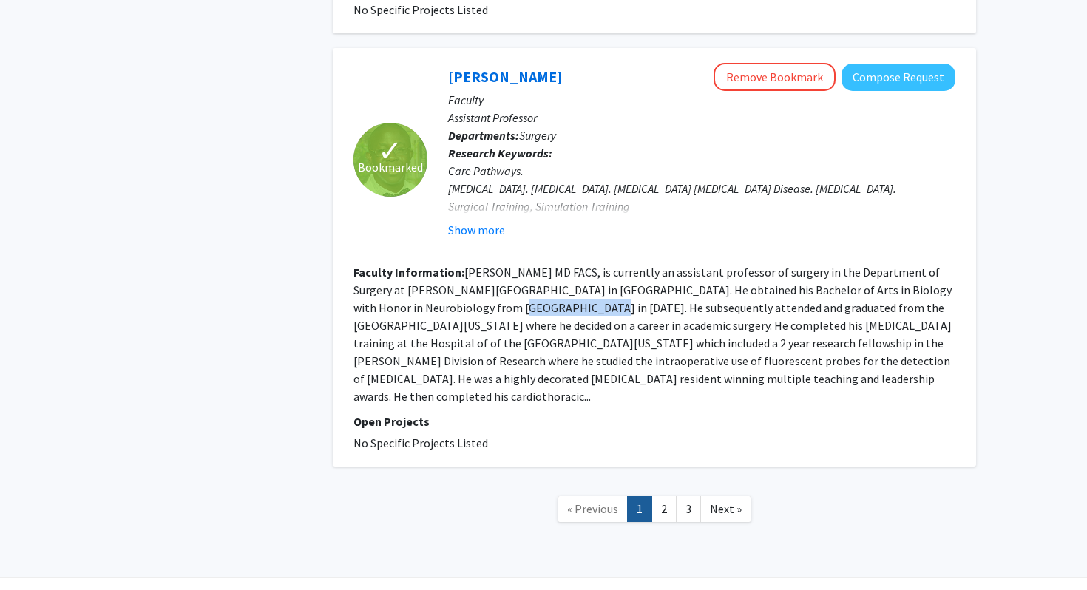
scroll to position [2541, 0]
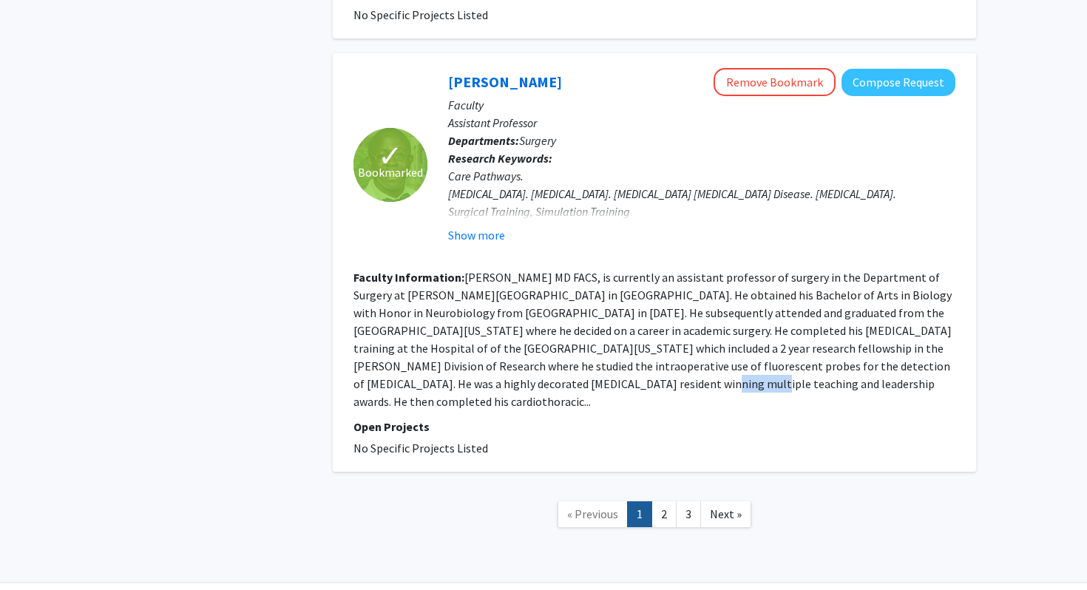
drag, startPoint x: 508, startPoint y: 398, endPoint x: 555, endPoint y: 402, distance: 46.8
click at [555, 401] on fg-read-more "[PERSON_NAME] MD FACS, is currently an assistant professor of surgery in the De…" at bounding box center [652, 339] width 598 height 139
click at [426, 409] on fg-read-more "[PERSON_NAME] MD FACS, is currently an assistant professor of surgery in the De…" at bounding box center [652, 339] width 598 height 139
click at [422, 456] on span "No Specific Projects Listed" at bounding box center [420, 448] width 135 height 15
click at [664, 527] on link "2" at bounding box center [663, 514] width 25 height 26
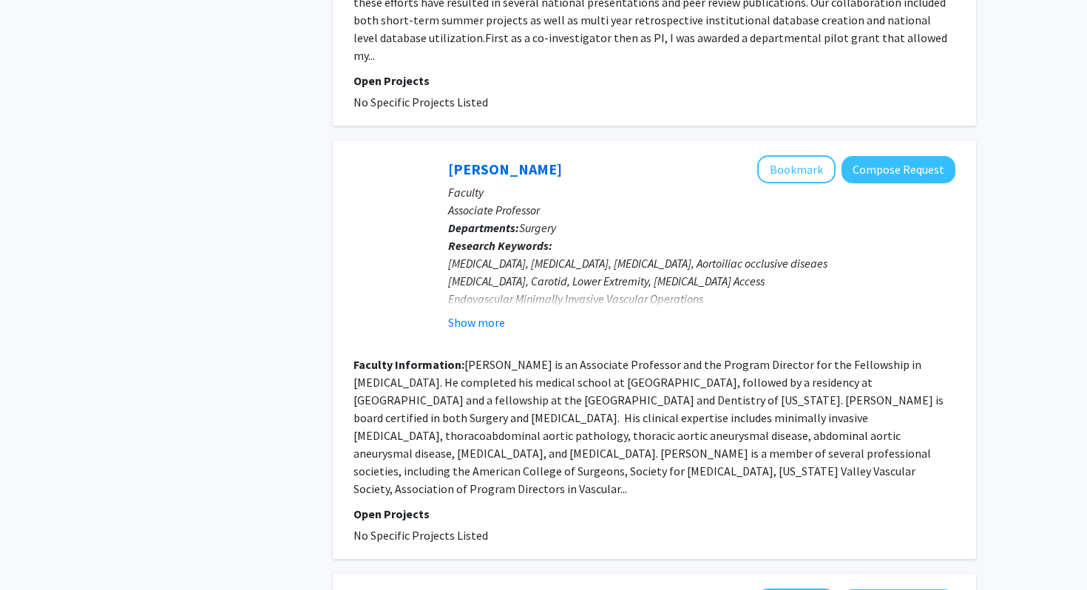
scroll to position [2669, 0]
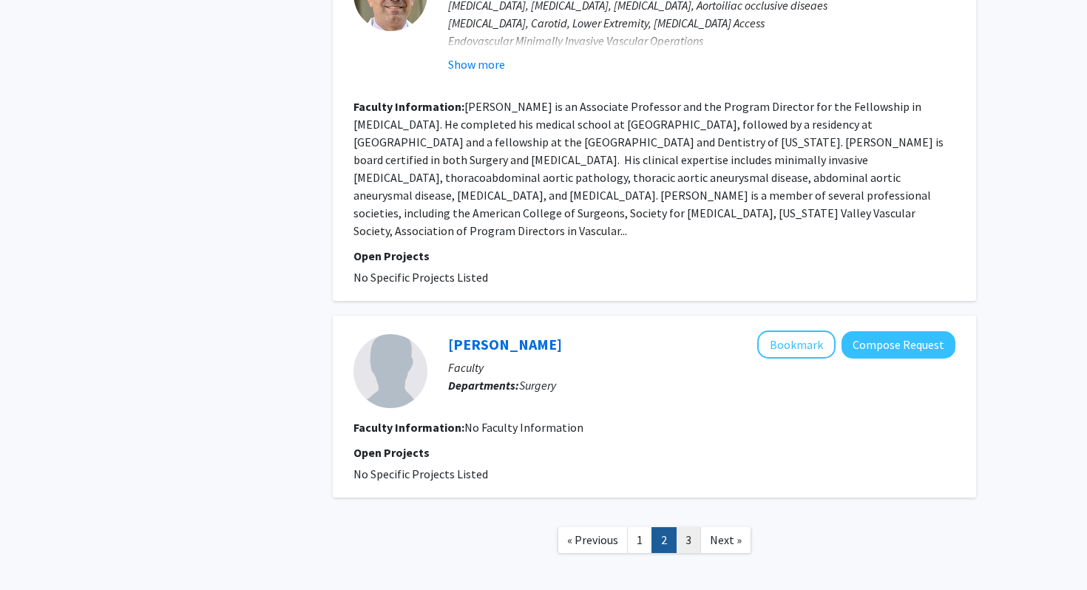
click at [688, 527] on link "3" at bounding box center [688, 540] width 25 height 26
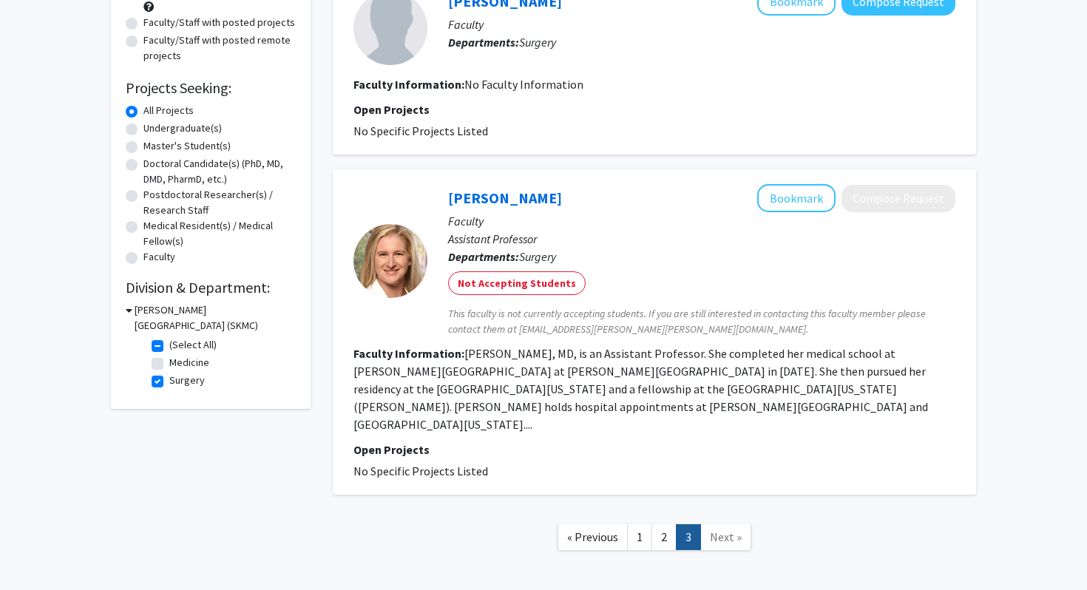
scroll to position [227, 0]
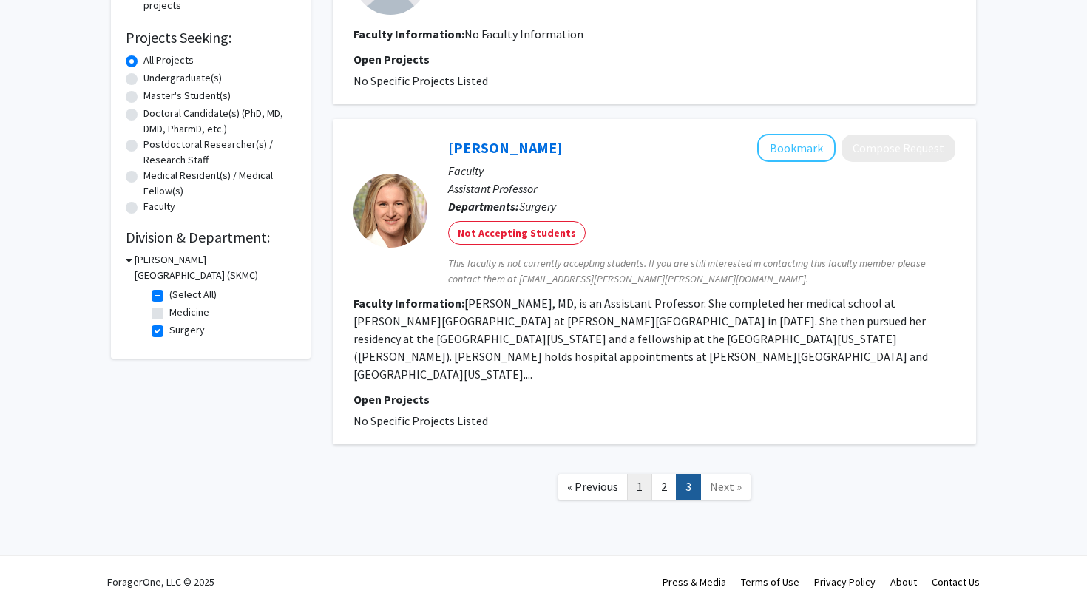
click at [645, 475] on link "1" at bounding box center [639, 487] width 25 height 26
